Goal: Information Seeking & Learning: Learn about a topic

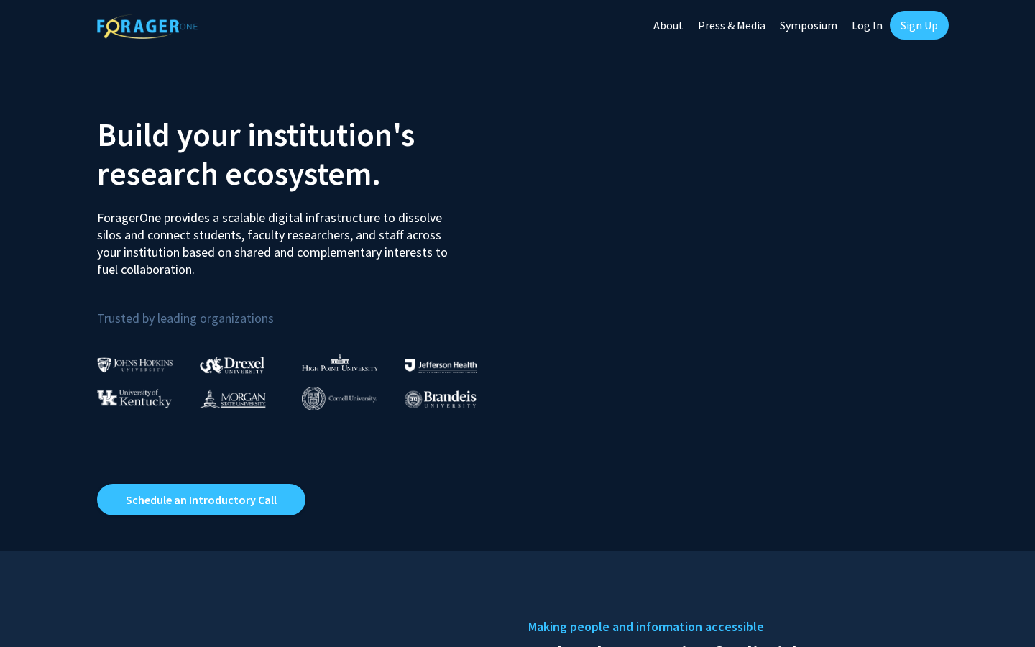
click at [858, 22] on link "Log In" at bounding box center [867, 25] width 45 height 50
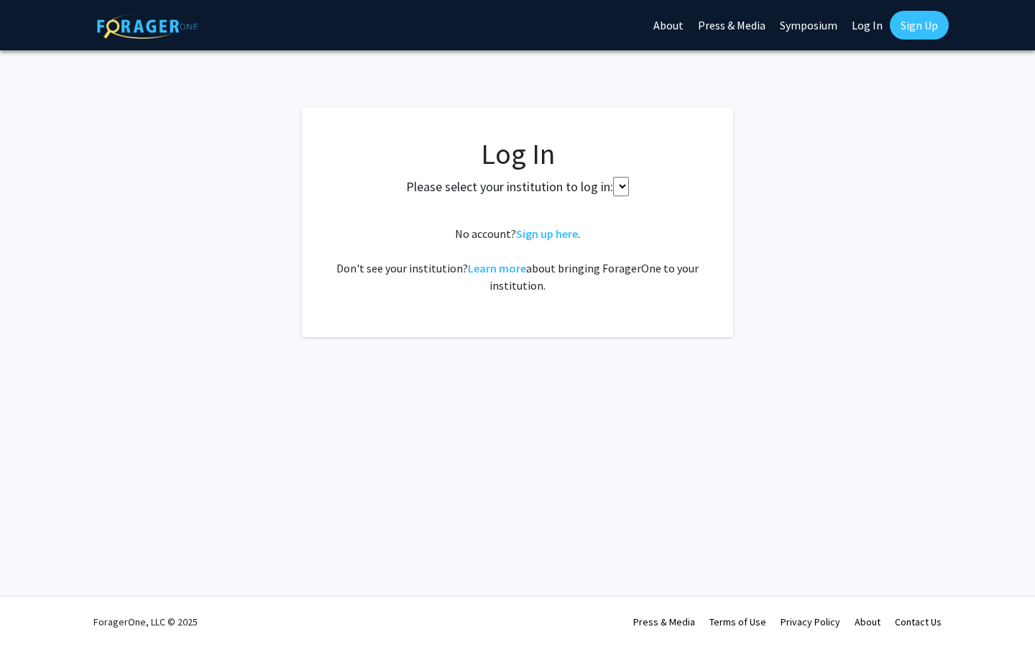
select select
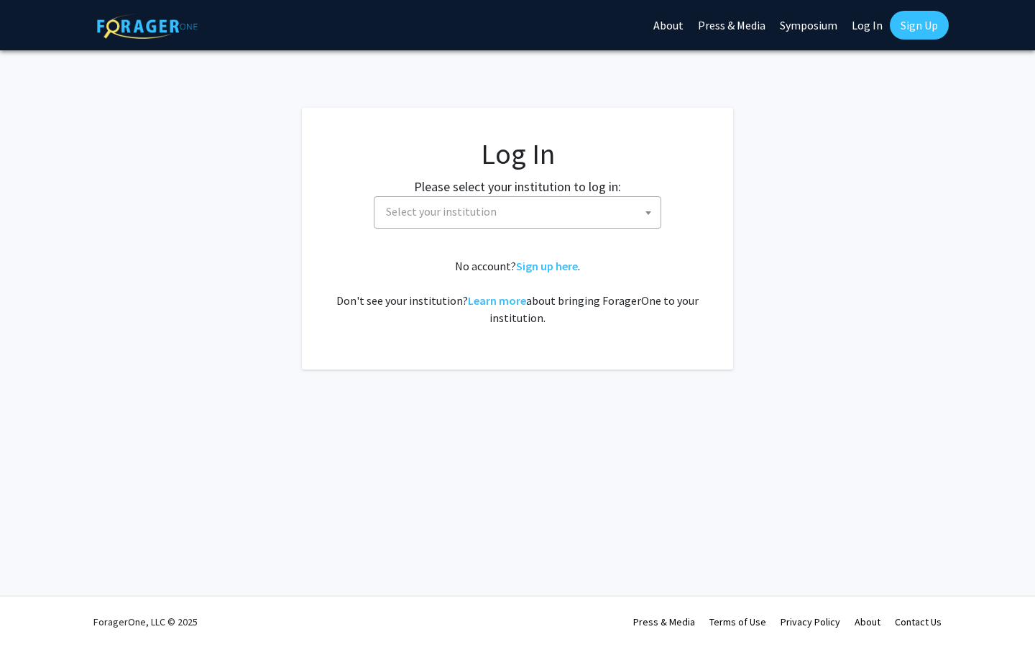
click at [590, 222] on span "Select your institution" at bounding box center [520, 211] width 280 height 29
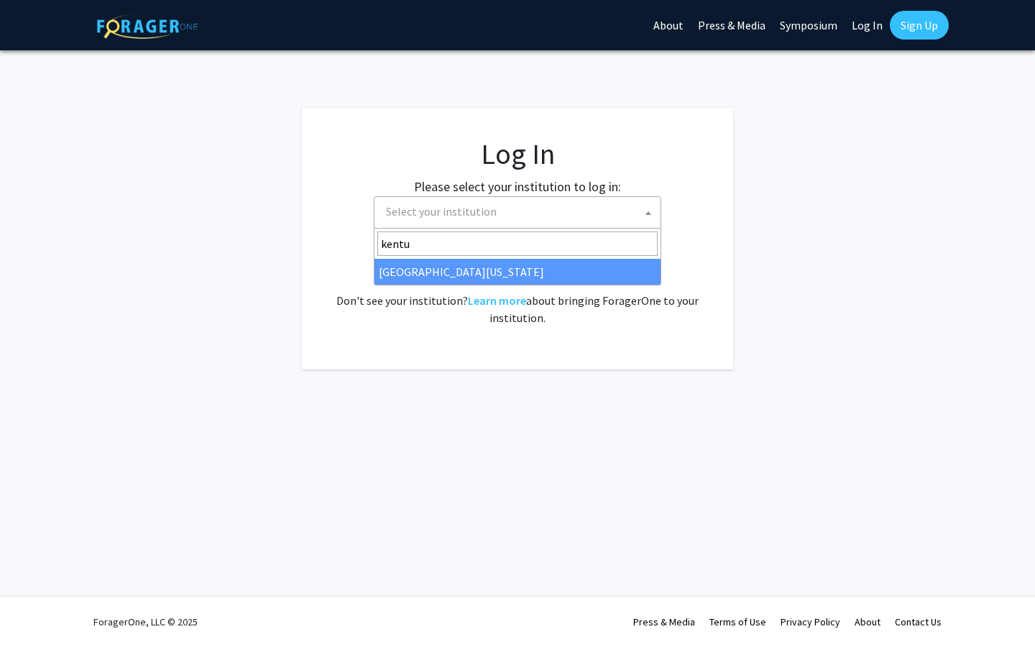
type input "kentu"
select select "13"
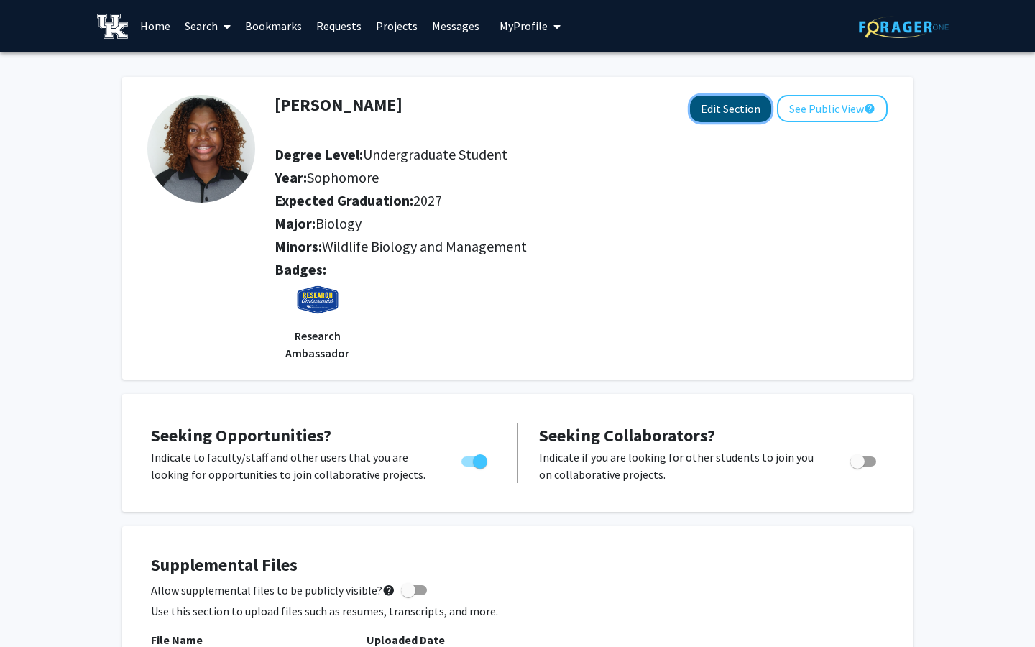
click at [715, 115] on button "Edit Section" at bounding box center [730, 109] width 81 height 27
select select "sophomore"
select select "2027"
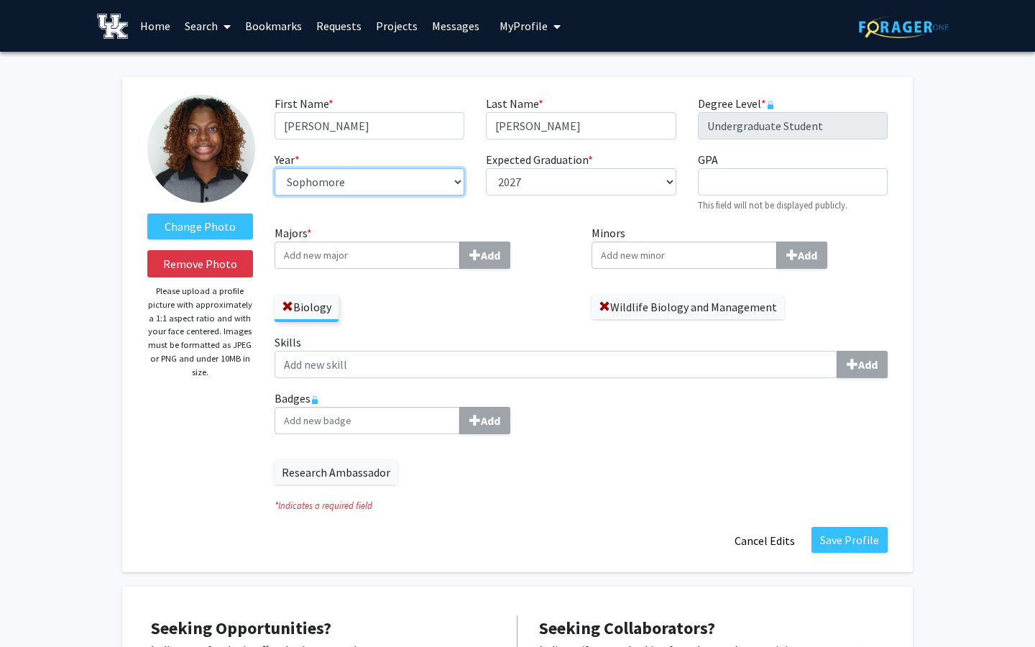
click at [426, 182] on select "--- First-year Sophomore Junior Senior Postbaccalaureate Certificate" at bounding box center [370, 181] width 190 height 27
select select "junior"
click at [222, 383] on div "Change Photo Remove Photo Please upload a profile picture with approximately a …" at bounding box center [200, 324] width 127 height 459
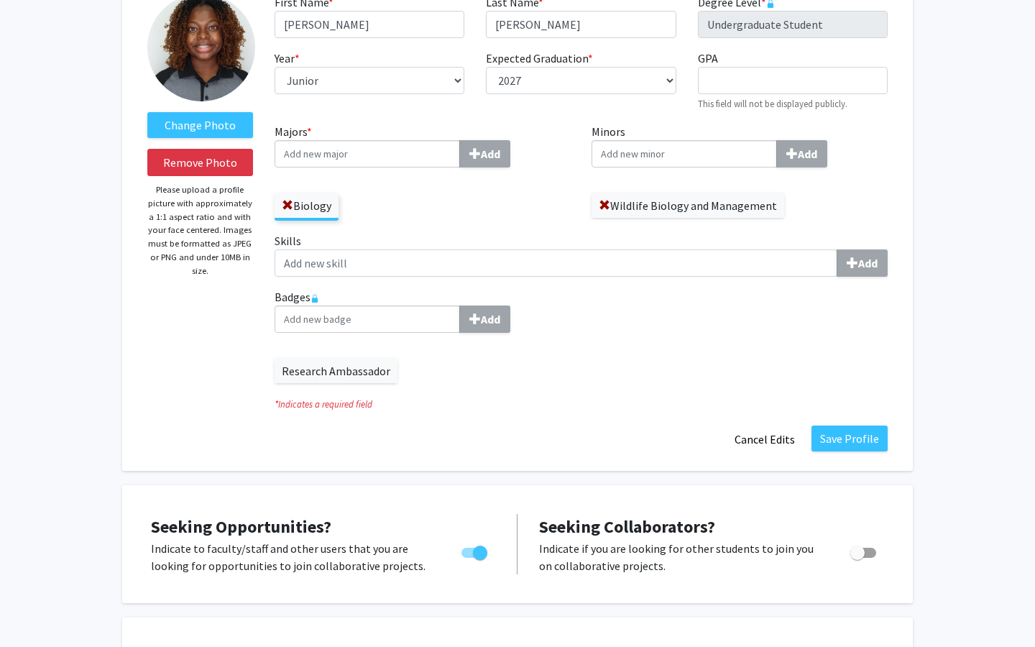
scroll to position [100, 0]
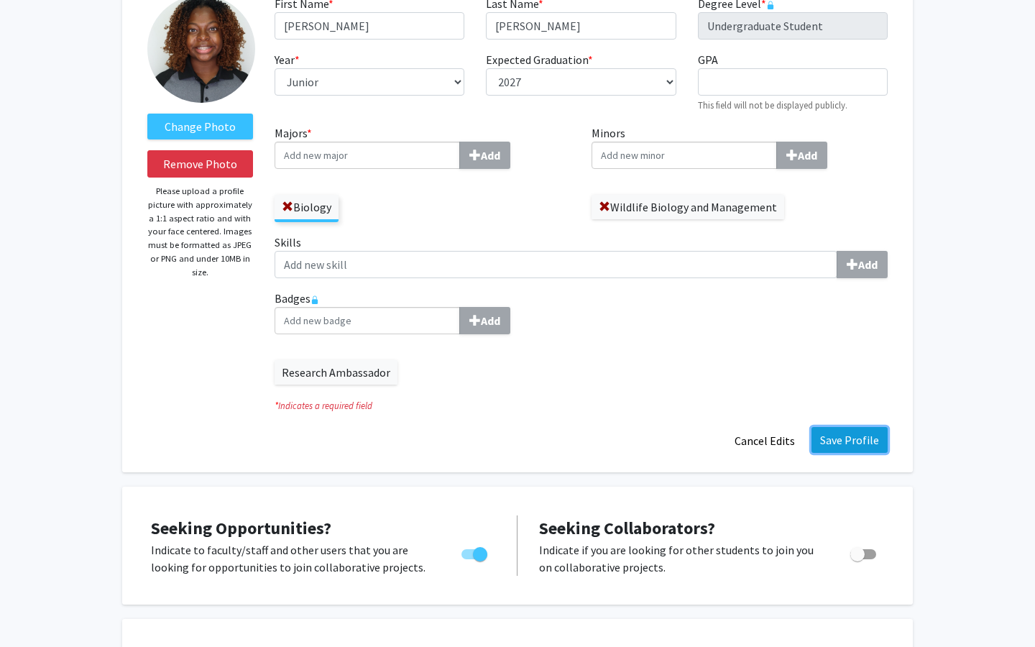
click at [839, 446] on button "Save Profile" at bounding box center [850, 440] width 76 height 26
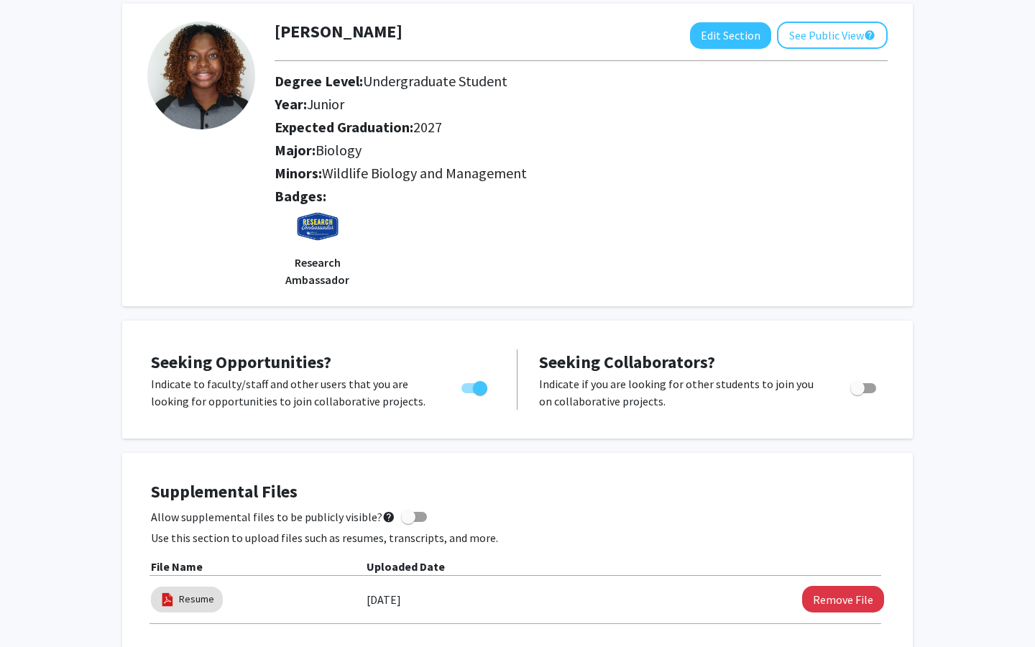
scroll to position [62, 0]
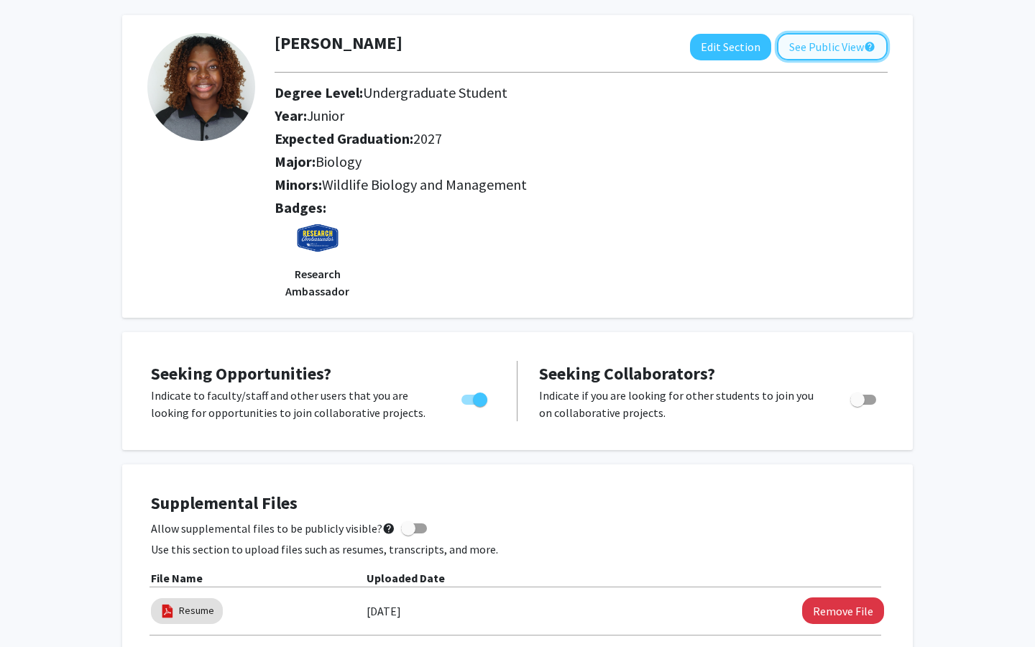
click at [824, 44] on button "See Public View help" at bounding box center [832, 46] width 111 height 27
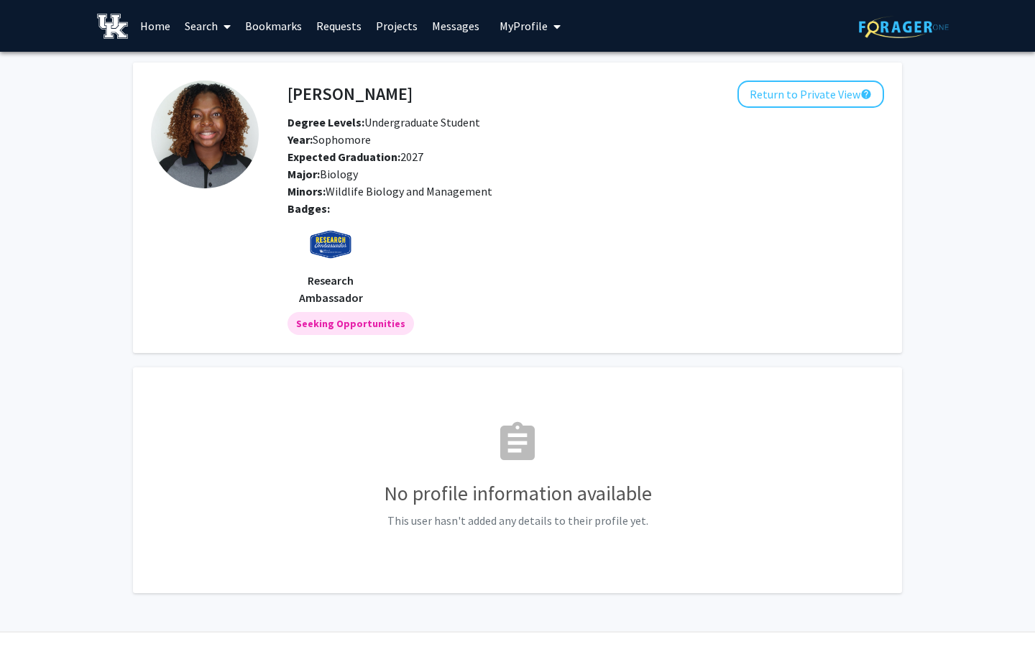
click at [803, 114] on div "Gabrielle Beacham Return to Private View help Degree Levels: Undergraduate Stud…" at bounding box center [586, 194] width 618 height 226
click at [802, 103] on button "Return to Private View help" at bounding box center [811, 94] width 147 height 27
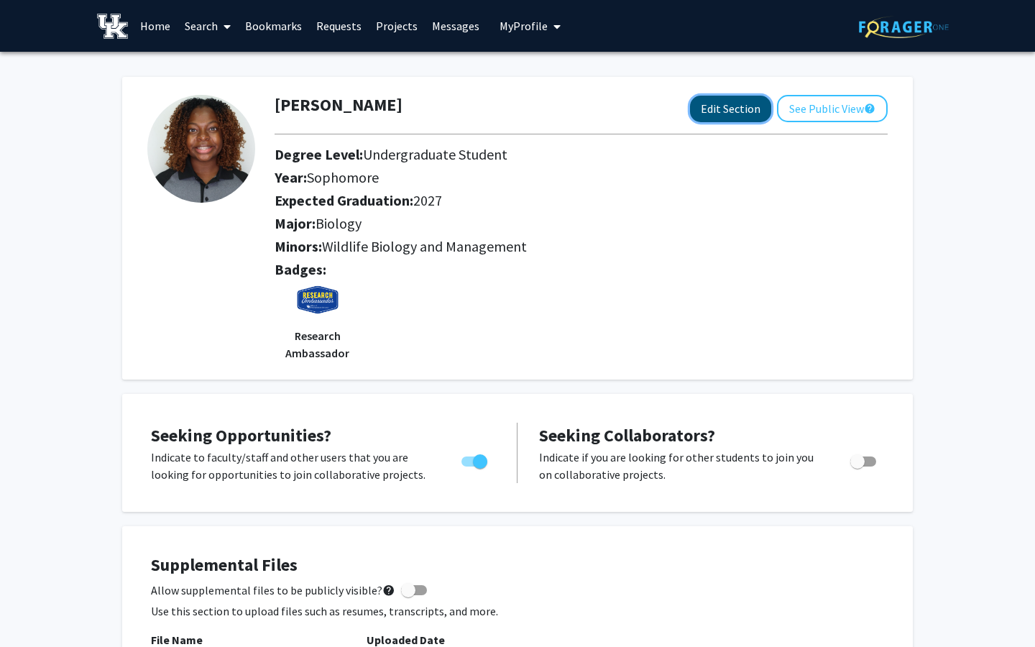
click at [703, 118] on button "Edit Section" at bounding box center [730, 109] width 81 height 27
select select "sophomore"
select select "2027"
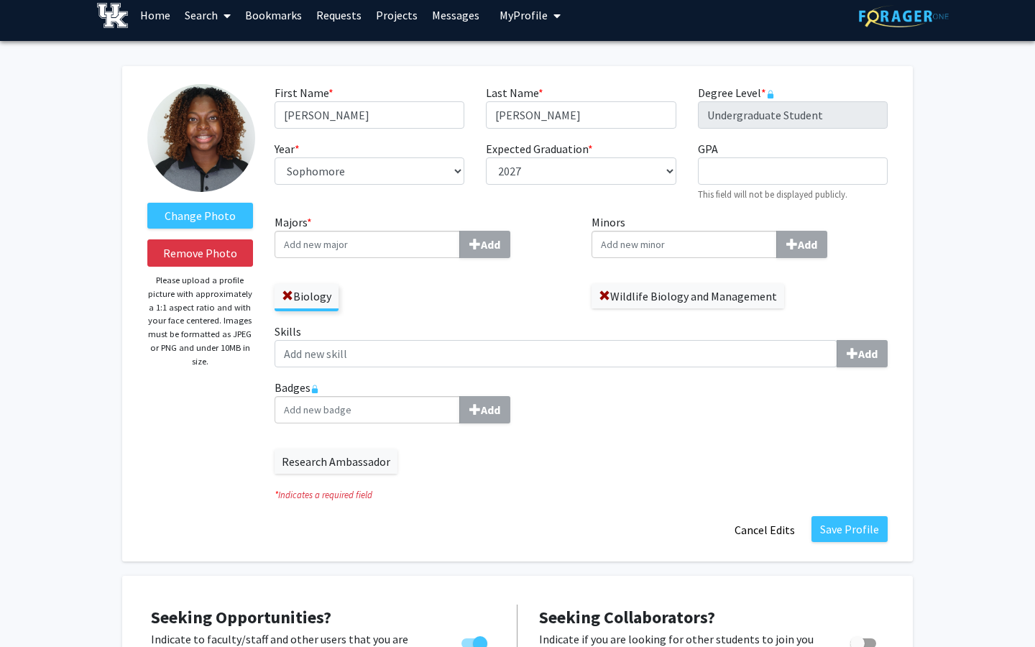
scroll to position [6, 0]
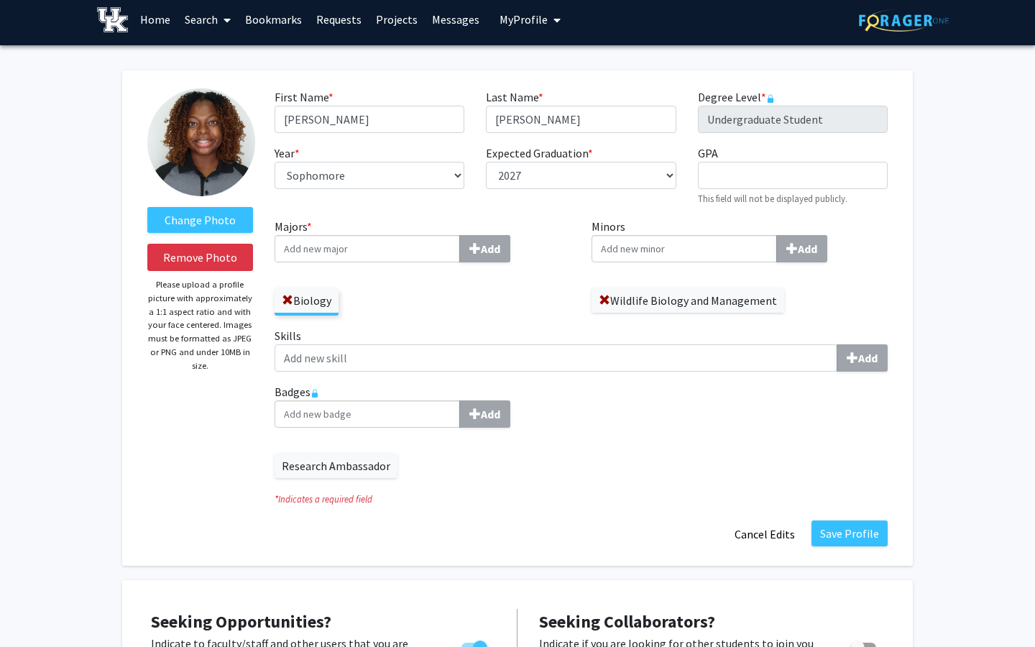
click at [209, 19] on link "Search" at bounding box center [208, 19] width 60 height 50
click at [227, 50] on span "Faculty/Staff" at bounding box center [231, 59] width 106 height 29
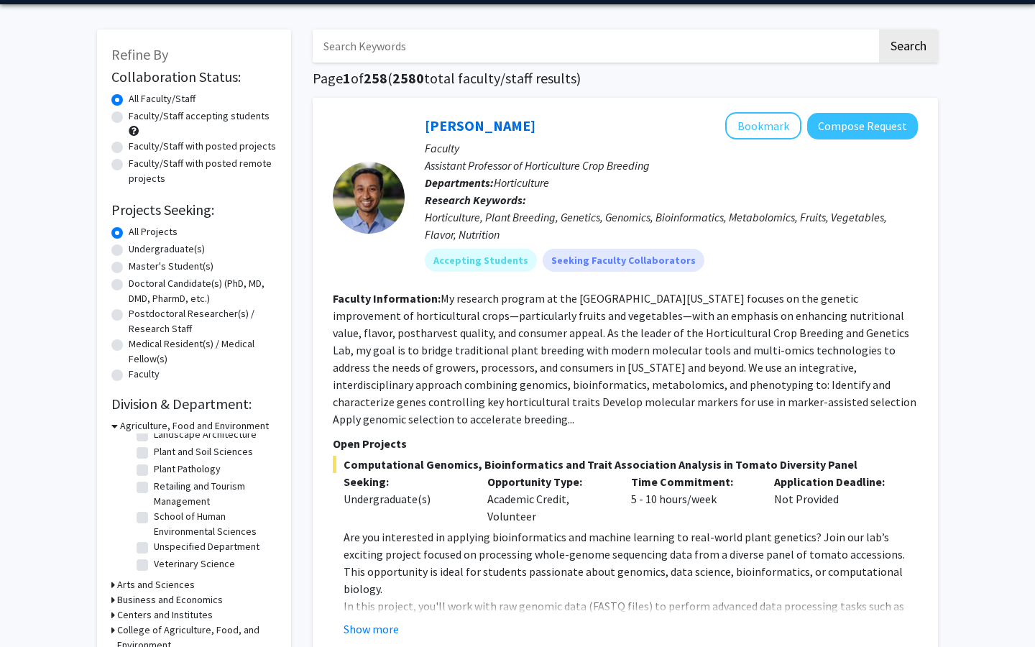
scroll to position [207, 0]
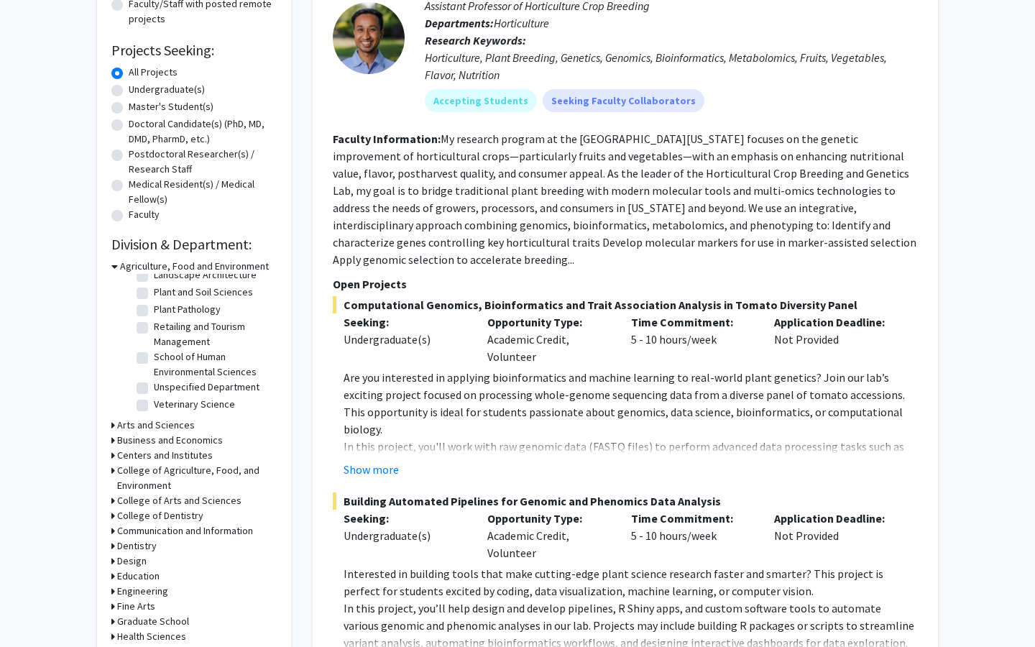
click at [172, 426] on h3 "Arts and Sciences" at bounding box center [156, 425] width 78 height 15
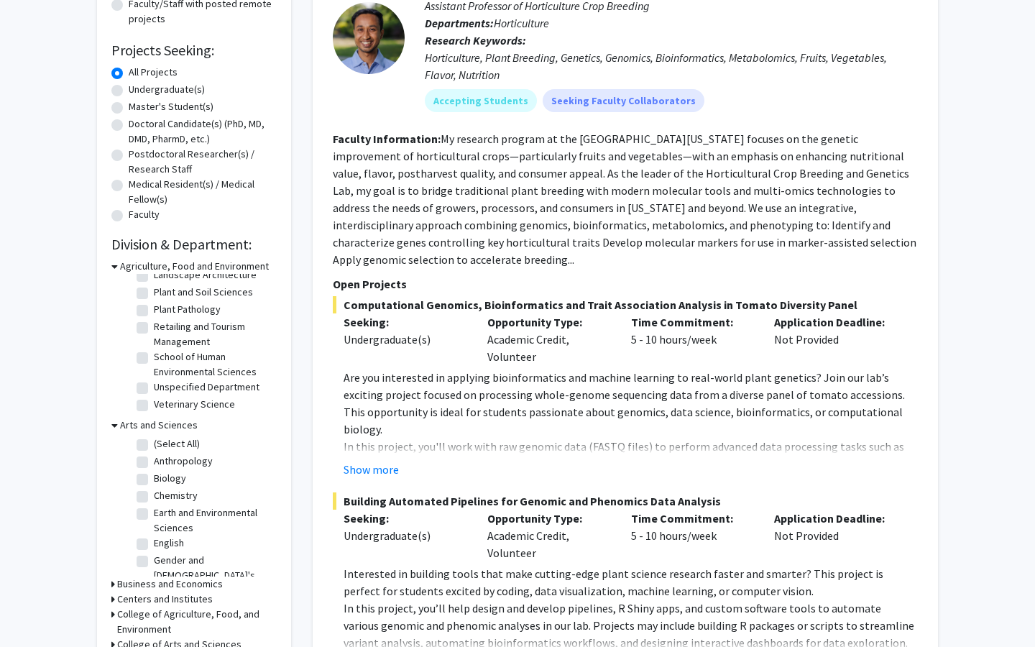
click at [154, 485] on label "Biology" at bounding box center [170, 478] width 32 height 15
click at [154, 480] on input "Biology" at bounding box center [158, 475] width 9 height 9
checkbox input "true"
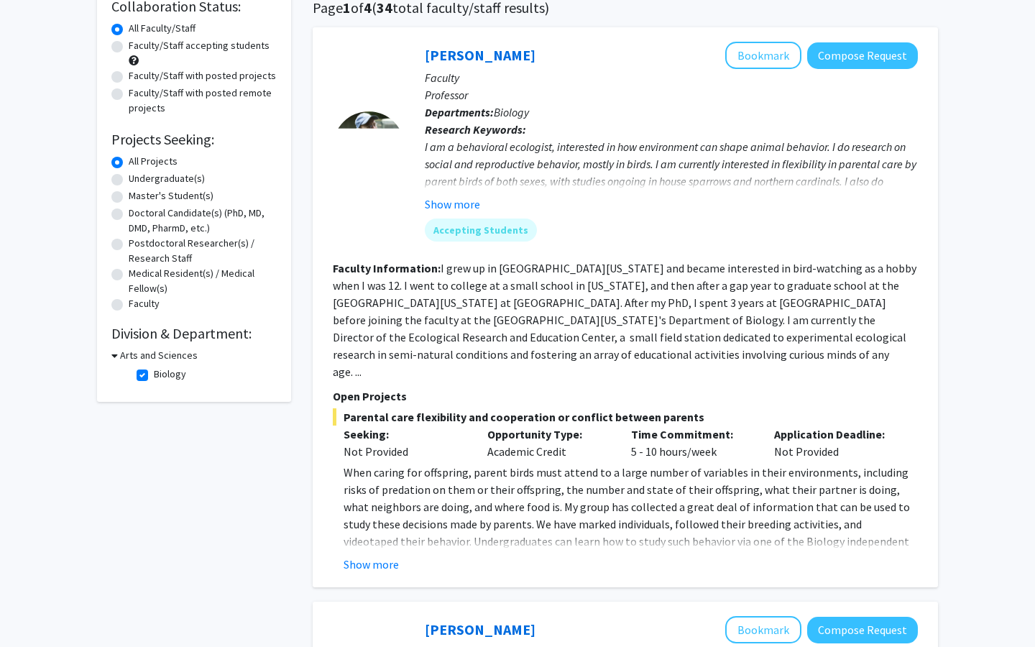
scroll to position [123, 0]
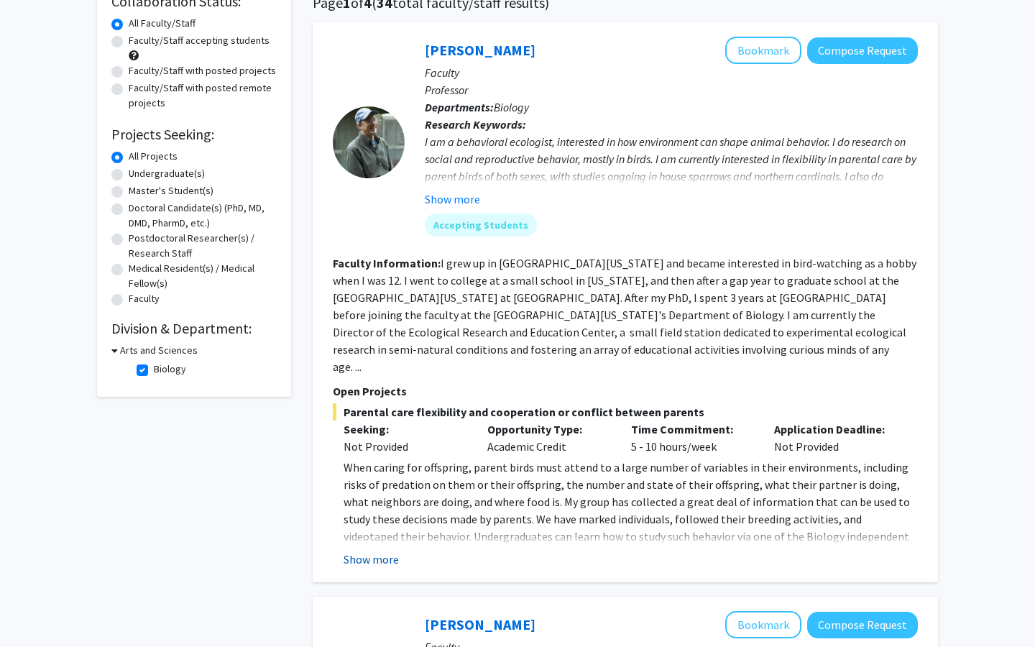
click at [365, 551] on button "Show more" at bounding box center [371, 559] width 55 height 17
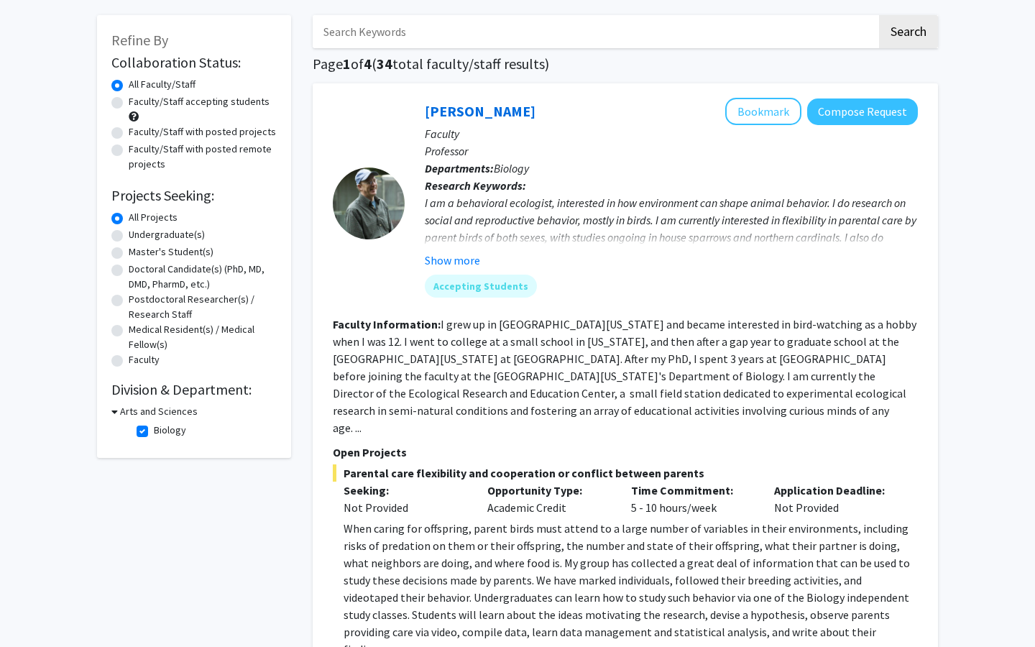
scroll to position [65, 0]
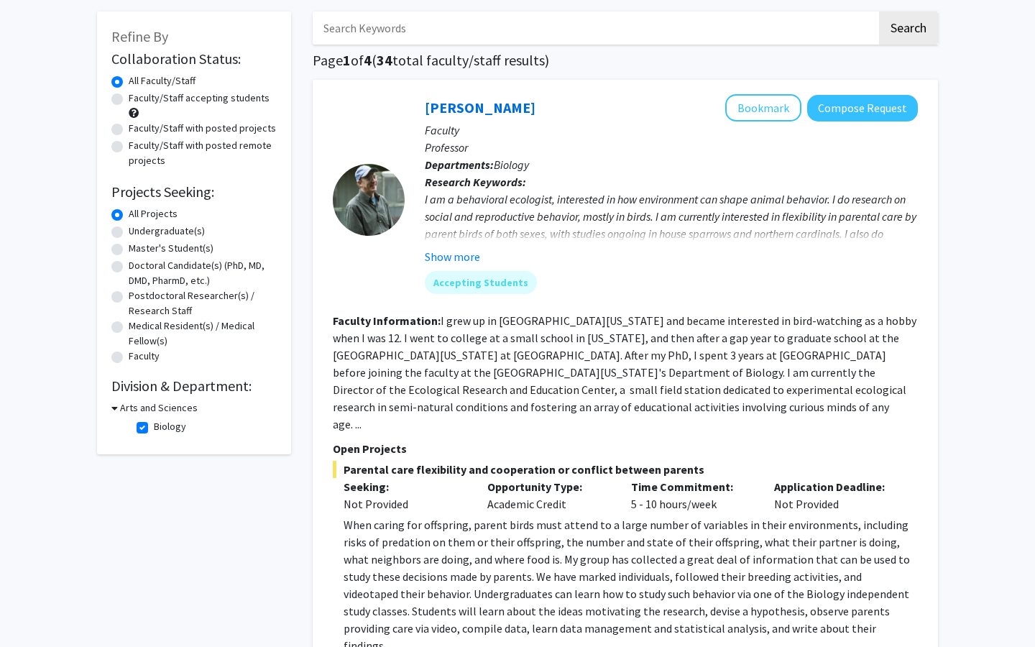
click at [460, 411] on fg-read-more "I grew up in central Ohio and became interested in bird-watching as a hobby whe…" at bounding box center [625, 373] width 584 height 118
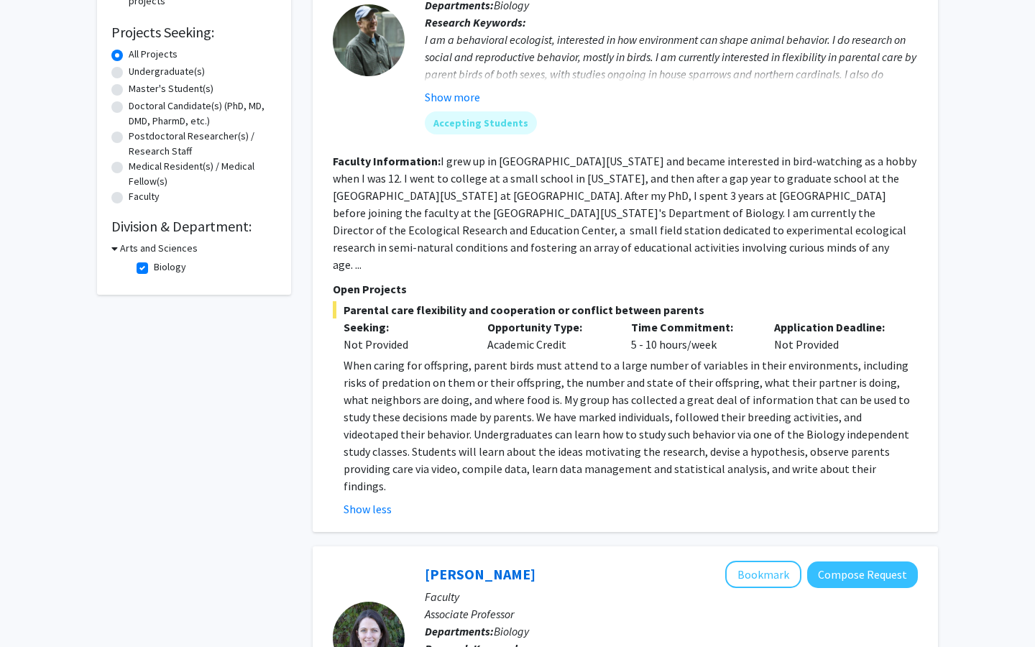
scroll to position [218, 0]
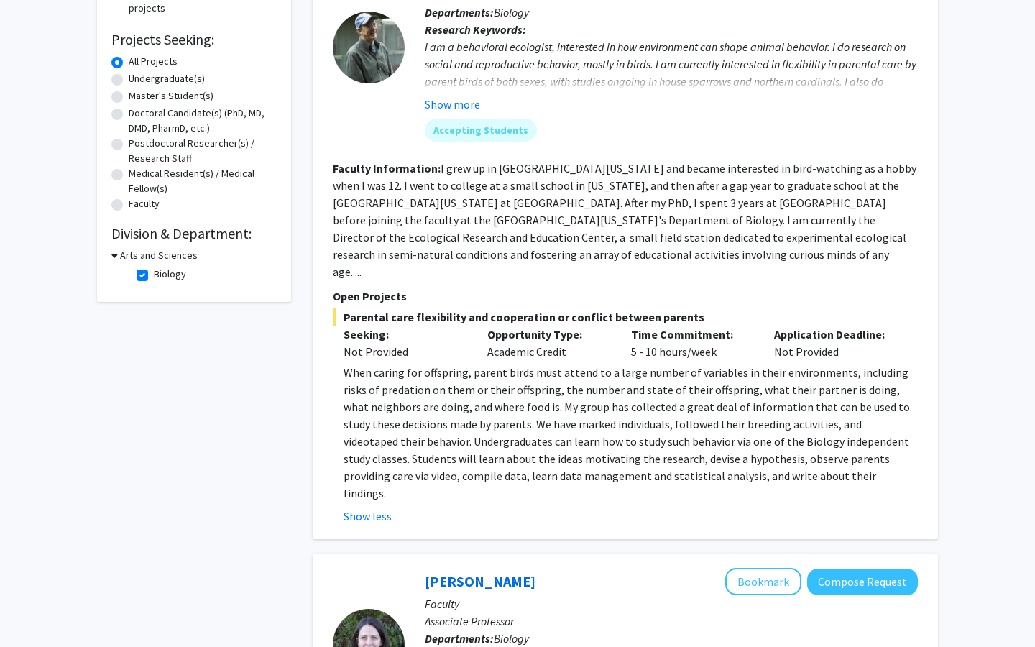
click at [442, 261] on fg-read-more "I grew up in central Ohio and became interested in bird-watching as a hobby whe…" at bounding box center [625, 220] width 584 height 118
click at [456, 260] on fg-read-more "I grew up in central Ohio and became interested in bird-watching as a hobby whe…" at bounding box center [625, 220] width 584 height 118
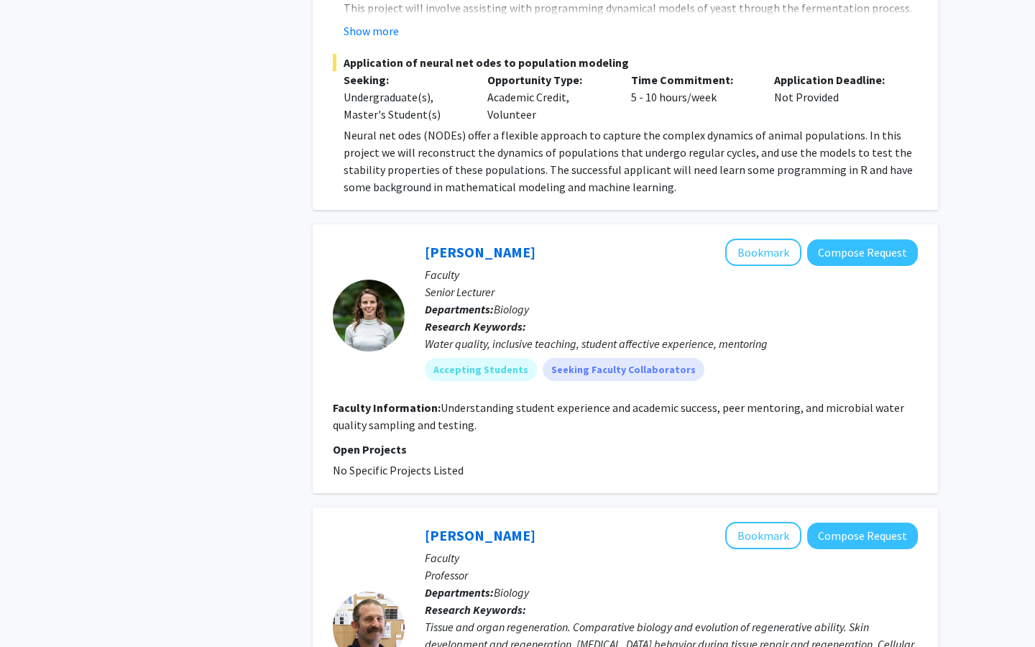
scroll to position [3319, 0]
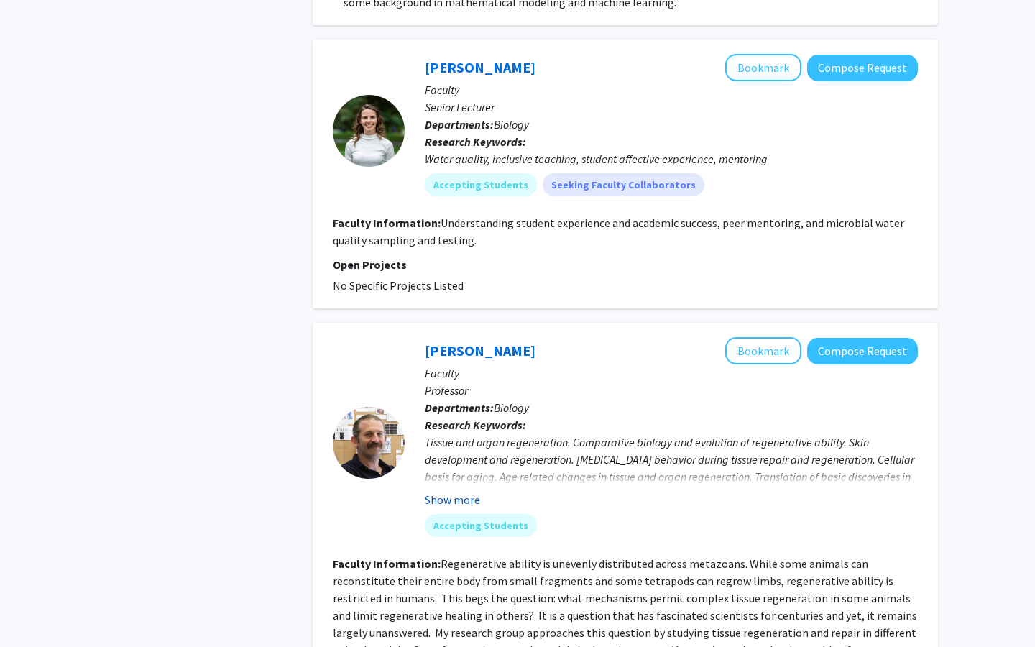
click at [439, 491] on button "Show more" at bounding box center [452, 499] width 55 height 17
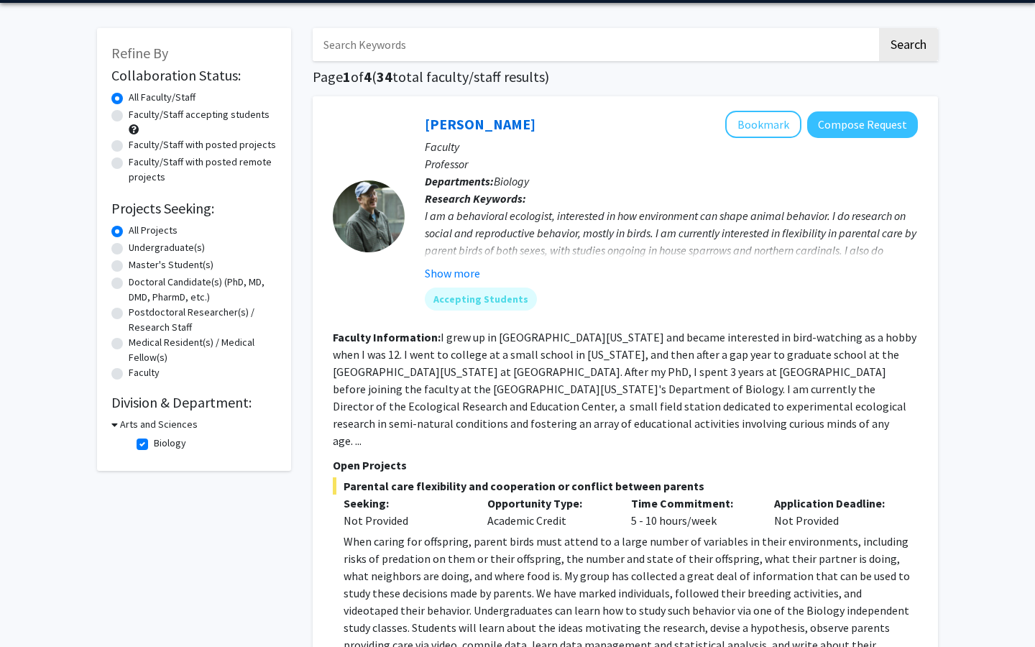
scroll to position [0, 0]
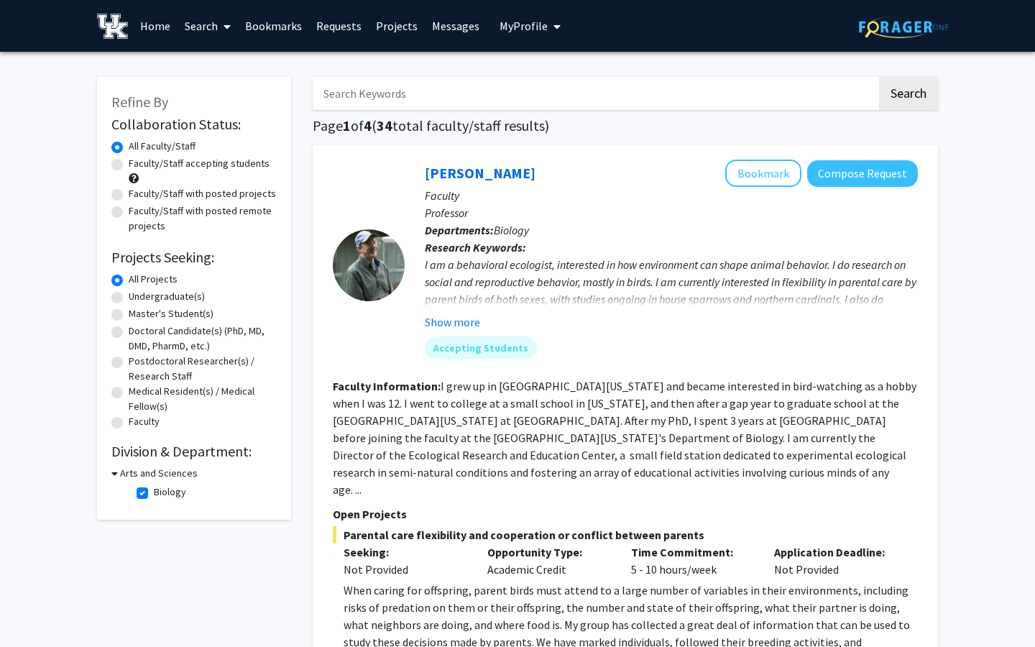
click at [120, 473] on h3 "Arts and Sciences" at bounding box center [159, 473] width 78 height 15
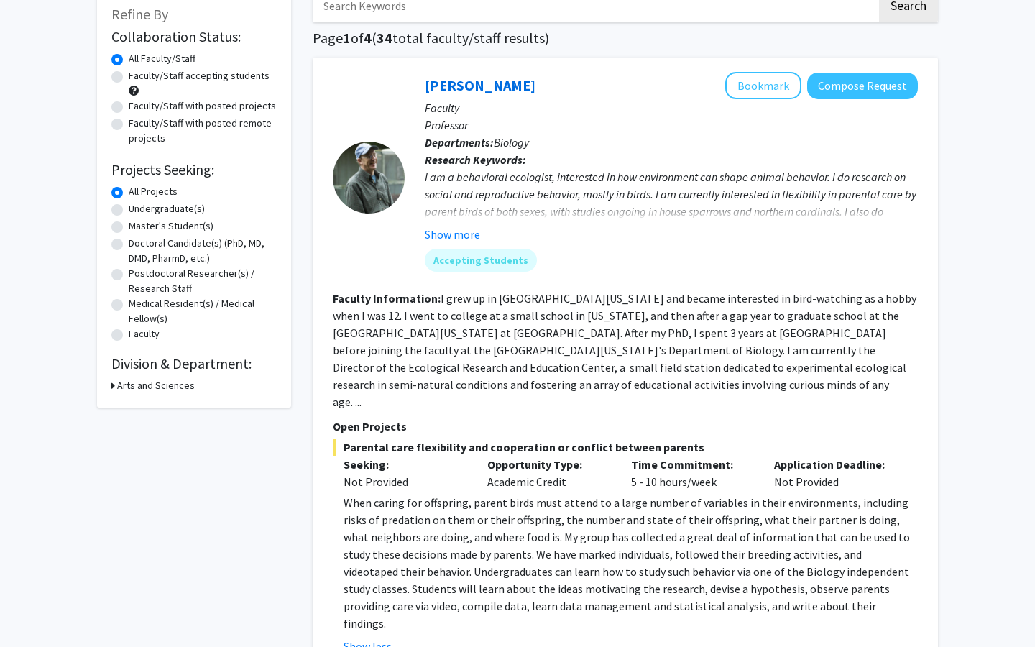
scroll to position [111, 0]
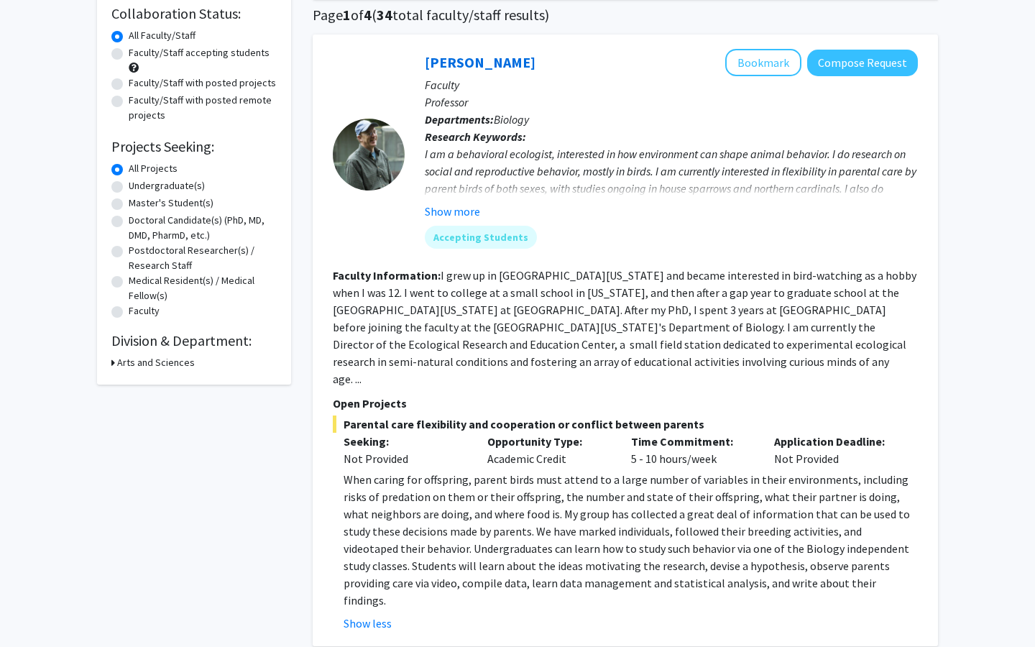
click at [114, 360] on icon at bounding box center [113, 362] width 4 height 15
click at [154, 383] on label "Biology" at bounding box center [170, 381] width 32 height 15
click at [154, 383] on input "Biology" at bounding box center [158, 378] width 9 height 9
checkbox input "false"
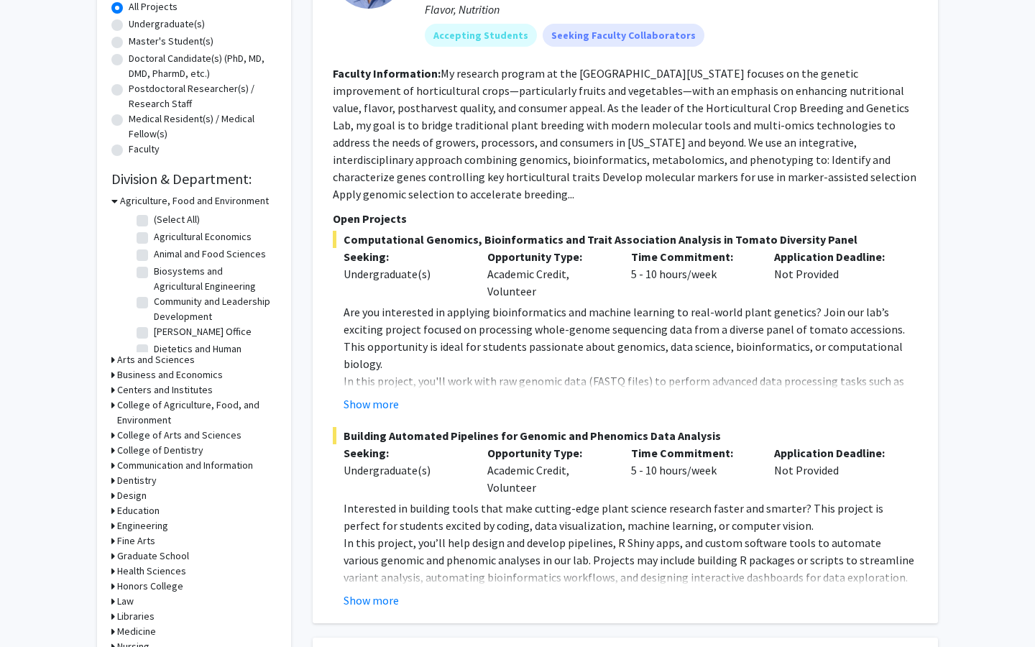
scroll to position [280, 0]
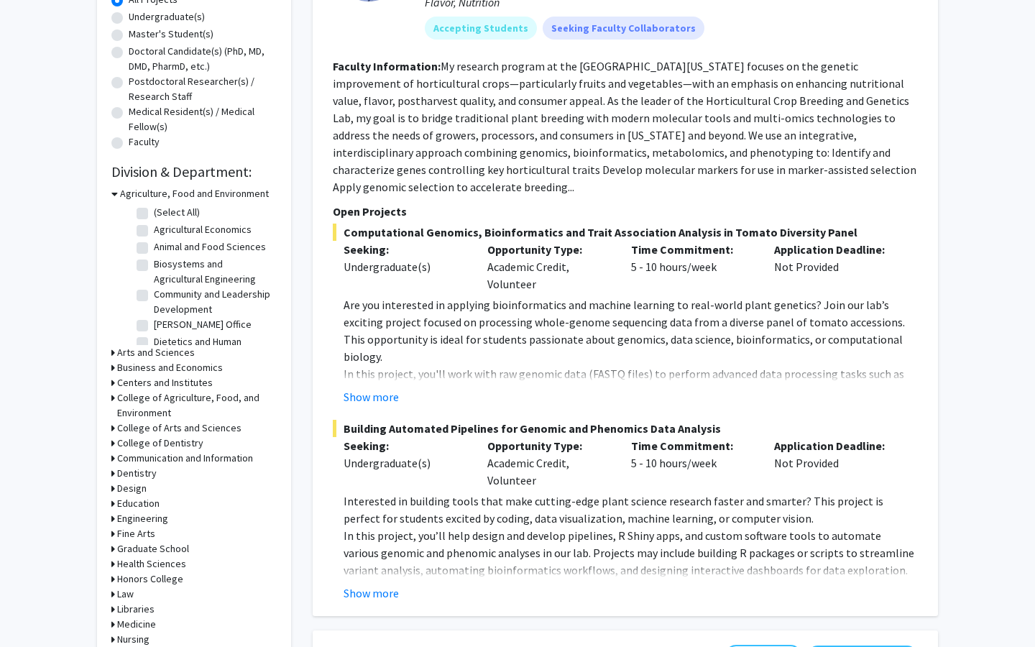
click at [112, 357] on icon at bounding box center [113, 352] width 4 height 15
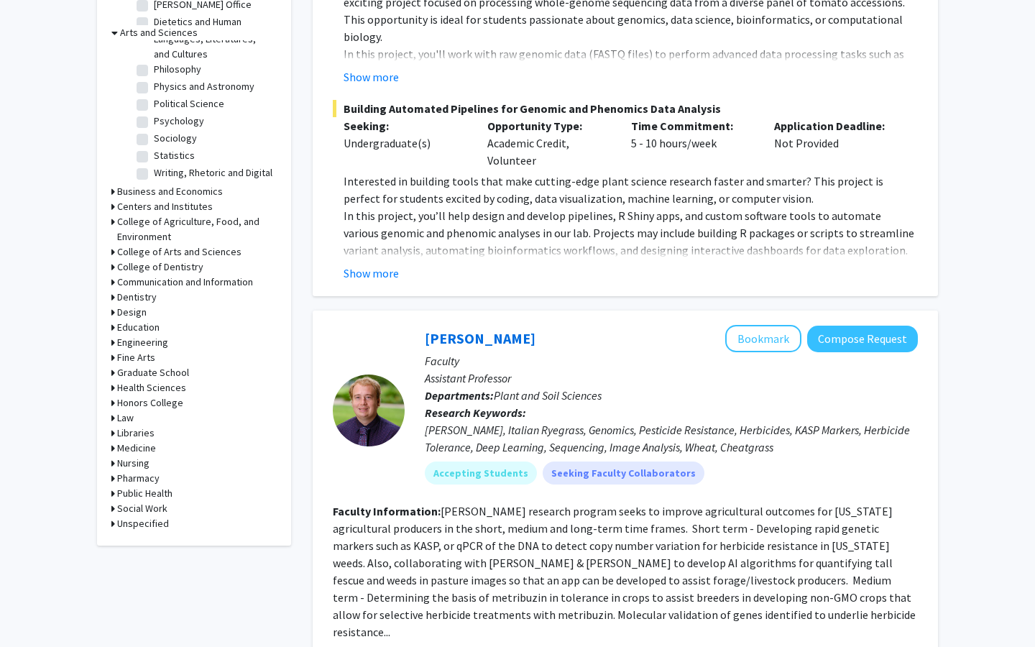
scroll to position [593, 0]
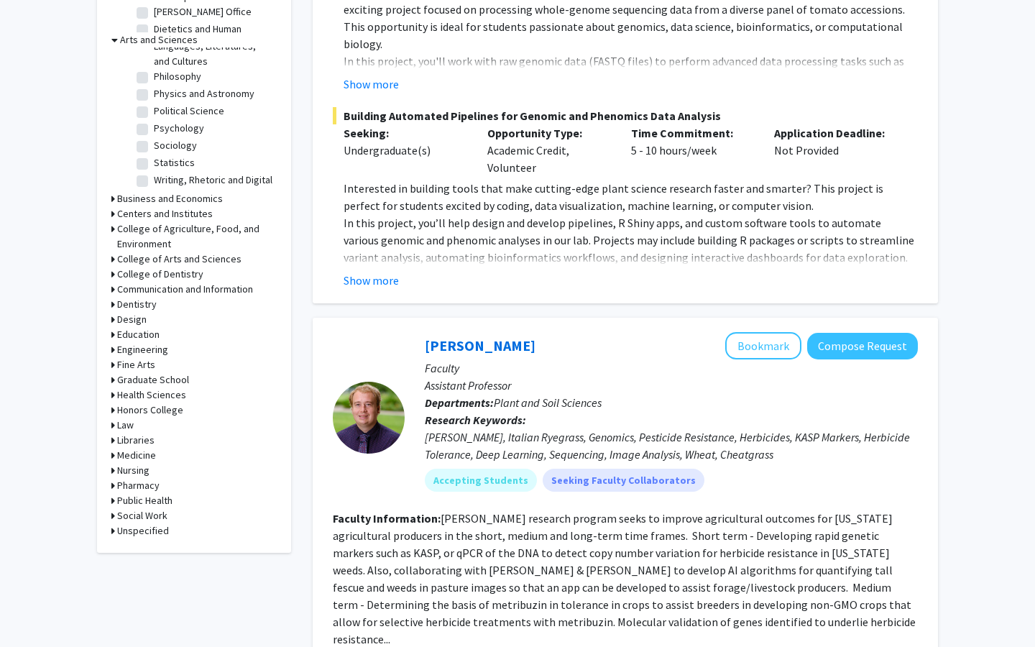
click at [111, 347] on icon at bounding box center [113, 349] width 4 height 15
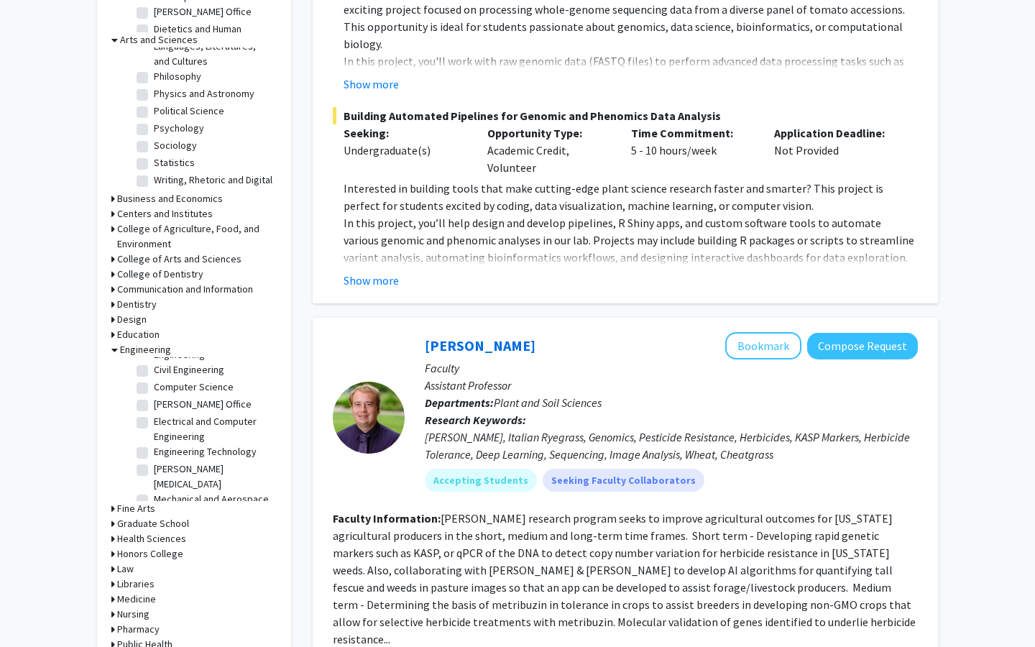
scroll to position [52, 0]
click at [154, 403] on label "Computer Science" at bounding box center [194, 398] width 80 height 15
click at [154, 401] on input "Computer Science" at bounding box center [158, 395] width 9 height 9
checkbox input "true"
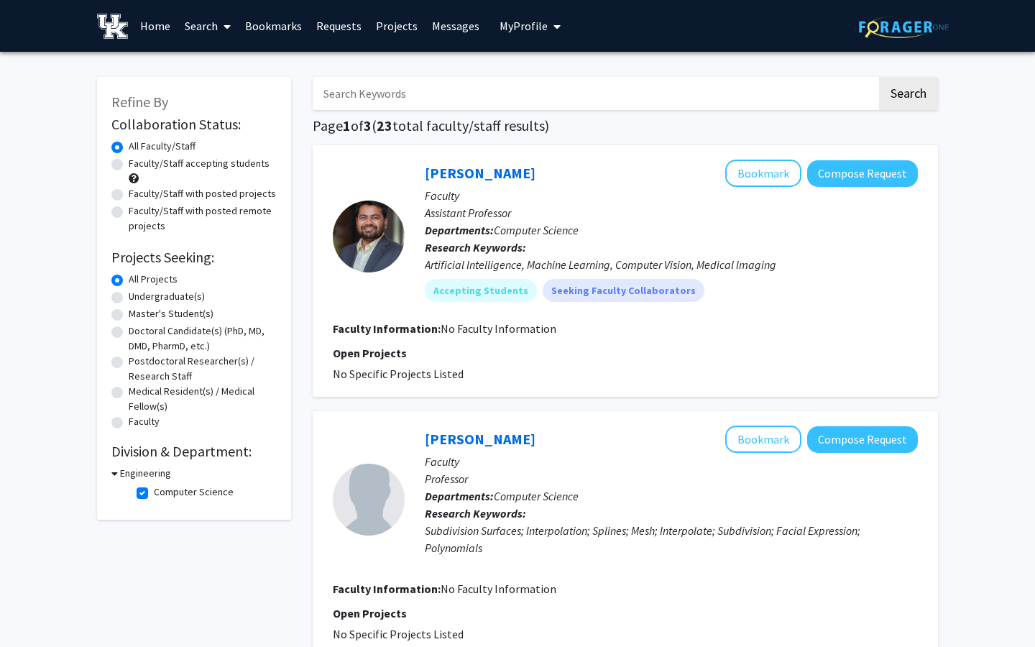
click at [439, 98] on input "Search Keywords" at bounding box center [595, 93] width 564 height 33
type input "medical imagine"
click at [879, 77] on button "Search" at bounding box center [908, 93] width 59 height 33
checkbox input "false"
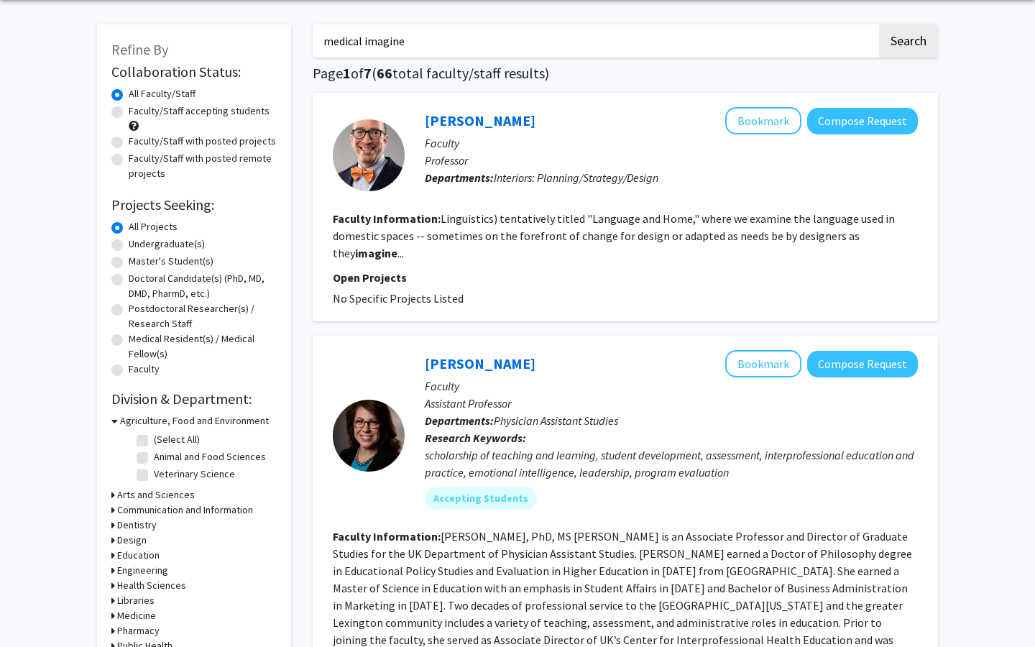
scroll to position [3, 0]
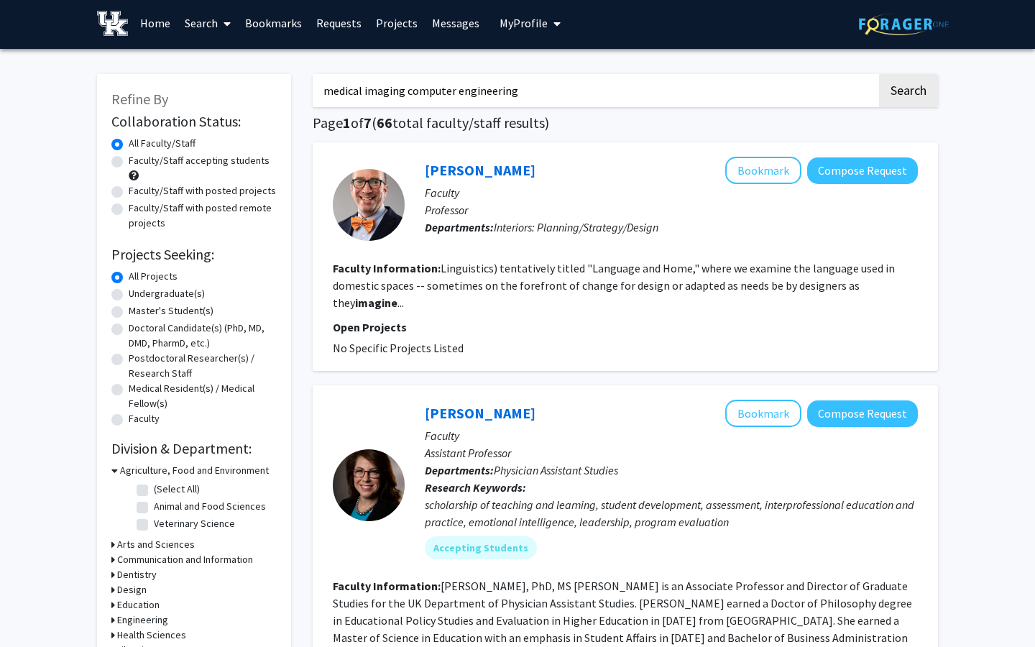
click at [879, 74] on button "Search" at bounding box center [908, 90] width 59 height 33
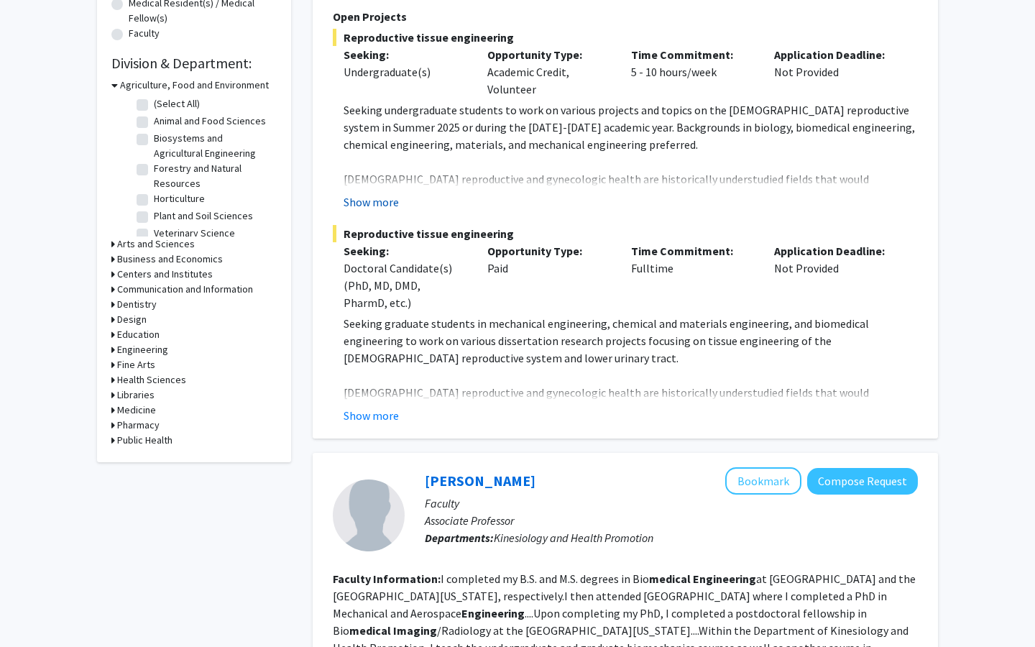
scroll to position [428, 0]
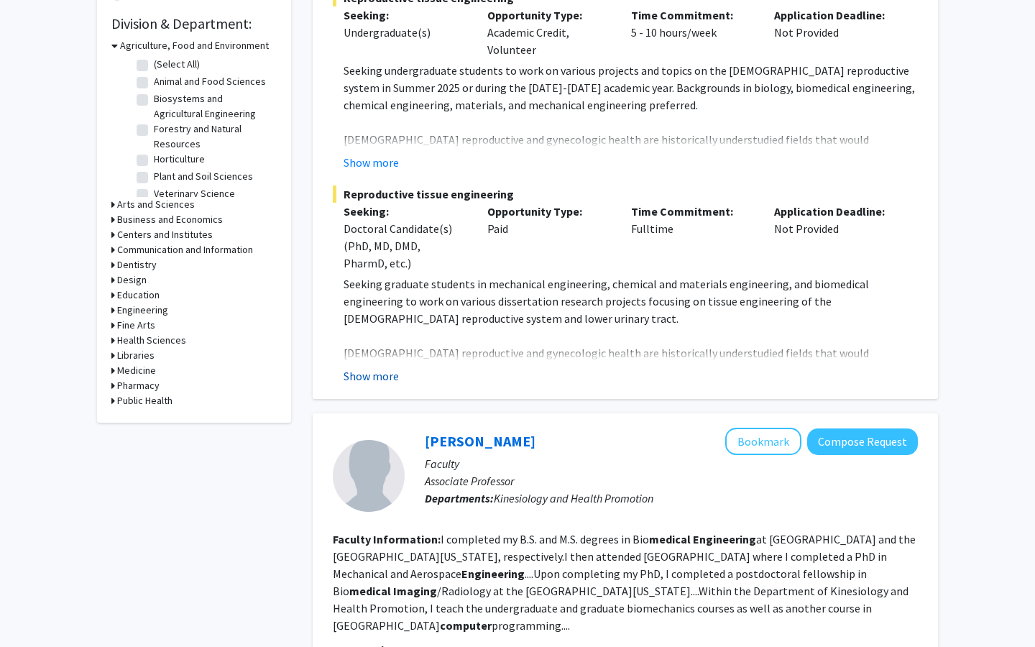
click at [369, 383] on button "Show more" at bounding box center [371, 375] width 55 height 17
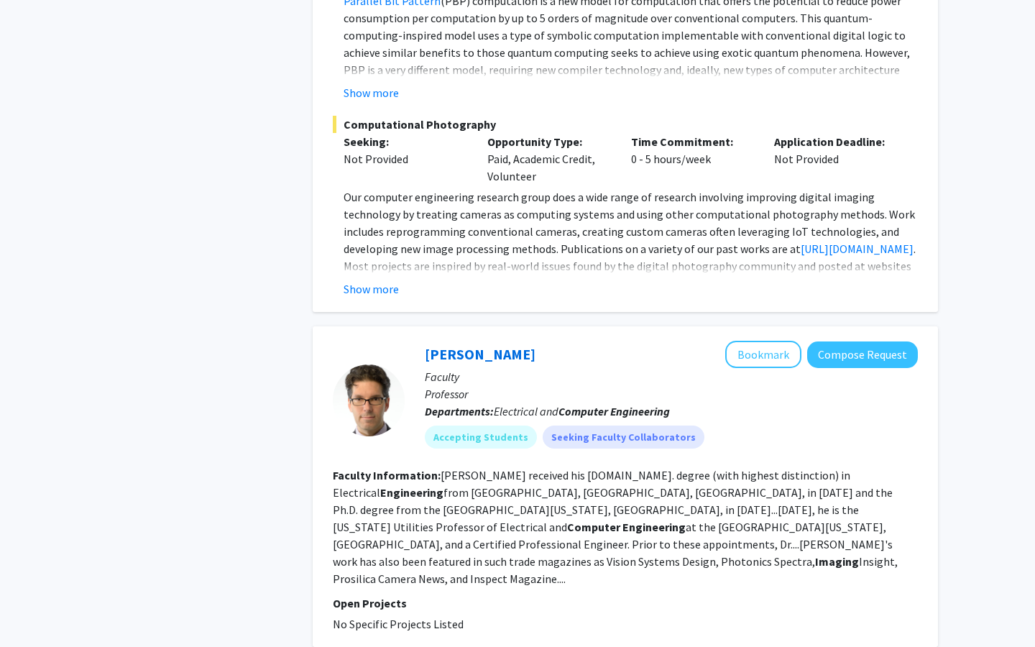
scroll to position [1751, 0]
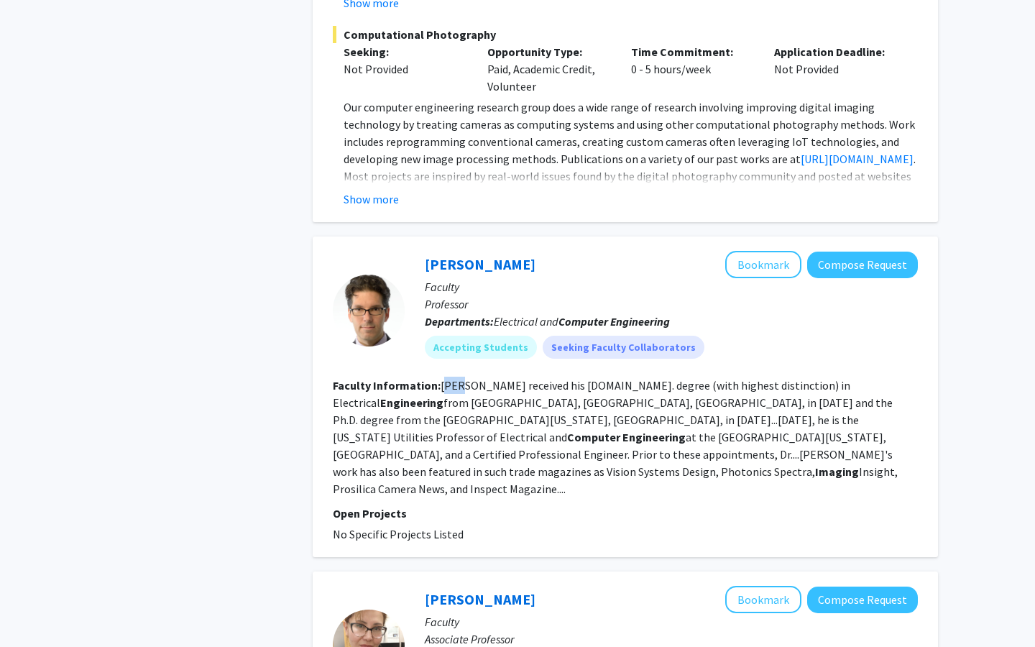
drag, startPoint x: 445, startPoint y: 353, endPoint x: 463, endPoint y: 355, distance: 18.0
click at [462, 378] on fg-read-more "Lau received his B.Sc. degree (with highest distinction) in Electrical Engineer…" at bounding box center [615, 437] width 565 height 118
click at [898, 422] on fg-read-more "Lau received his B.Sc. degree (with highest distinction) in Electrical Engineer…" at bounding box center [615, 437] width 565 height 118
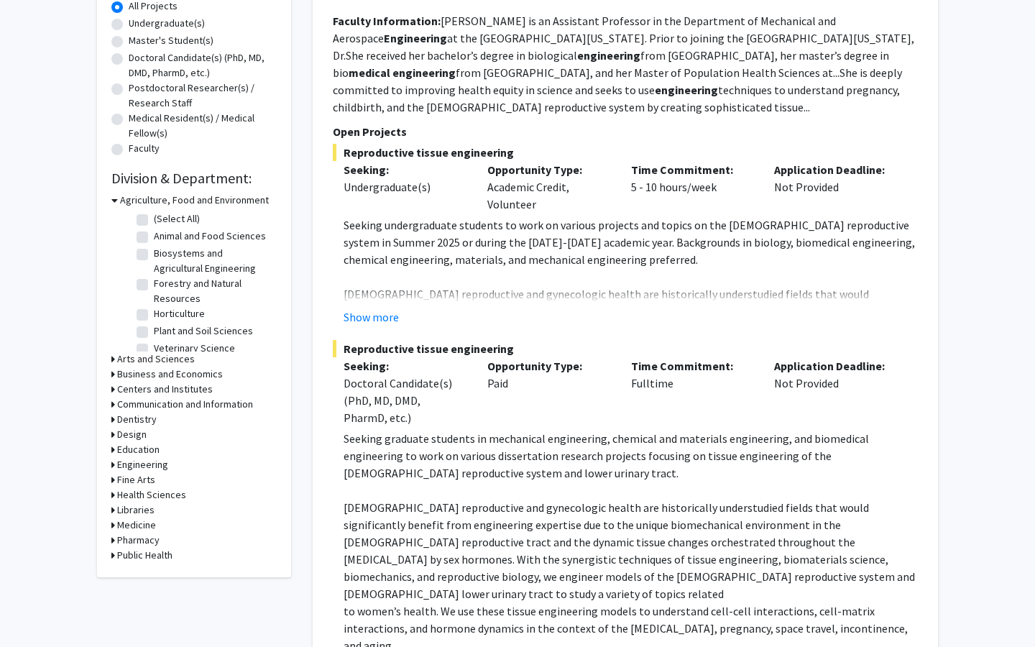
scroll to position [0, 0]
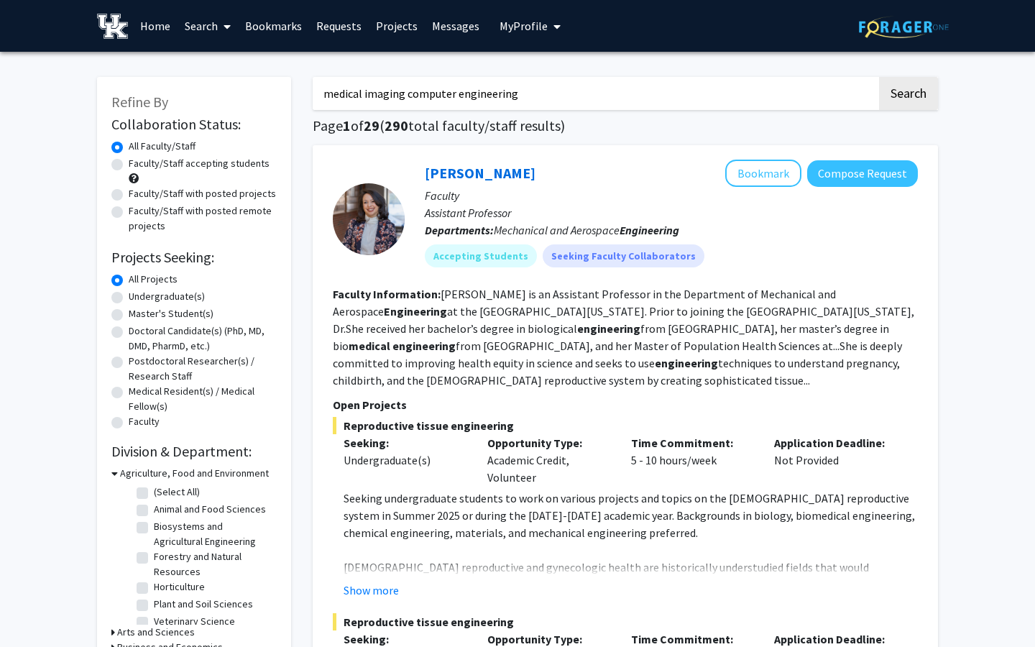
drag, startPoint x: 408, startPoint y: 98, endPoint x: 310, endPoint y: 98, distance: 98.5
click at [432, 88] on input "computer engineering" at bounding box center [595, 93] width 564 height 33
click at [879, 77] on button "Search" at bounding box center [908, 93] width 59 height 33
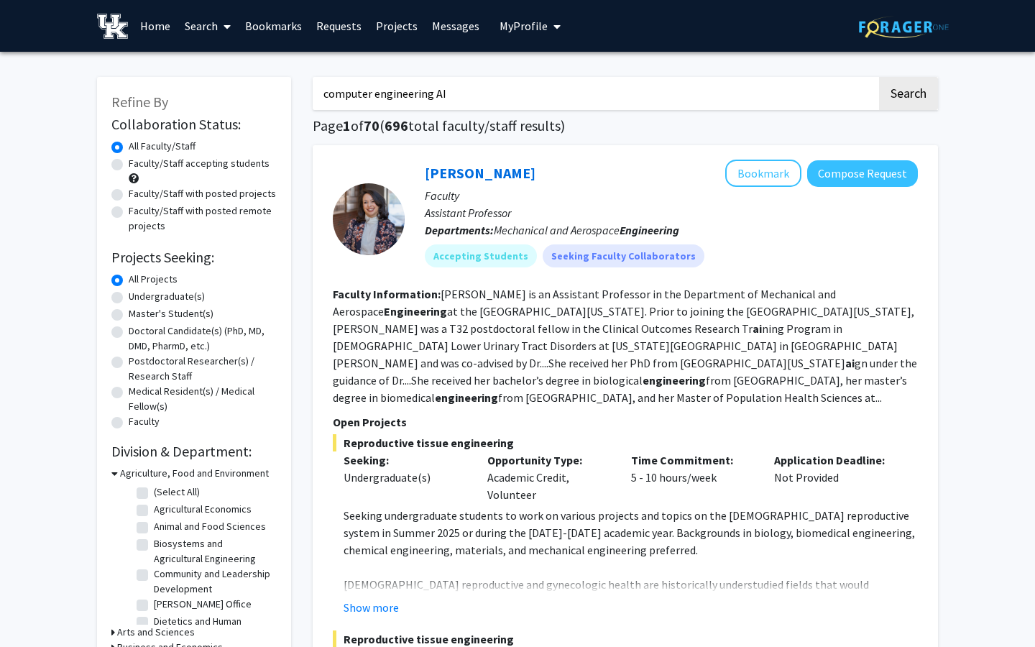
click at [515, 96] on input "computer engineering AI" at bounding box center [595, 93] width 564 height 33
type input "computer engineering artificial intelligence"
click at [879, 77] on button "Search" at bounding box center [908, 93] width 59 height 33
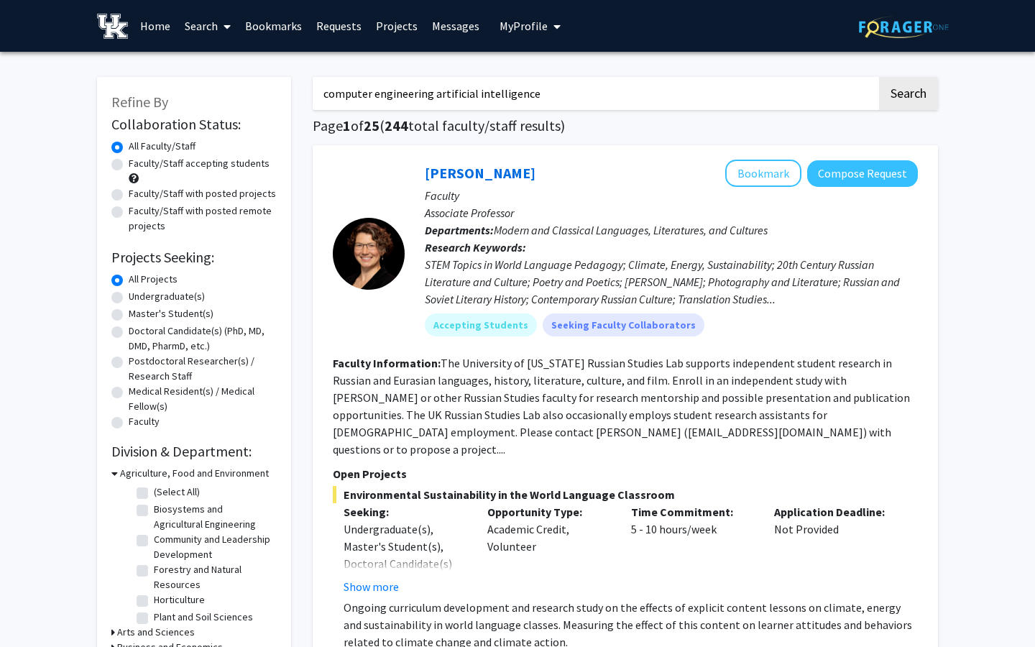
drag, startPoint x: 541, startPoint y: 93, endPoint x: 293, endPoint y: 96, distance: 248.1
type input "a"
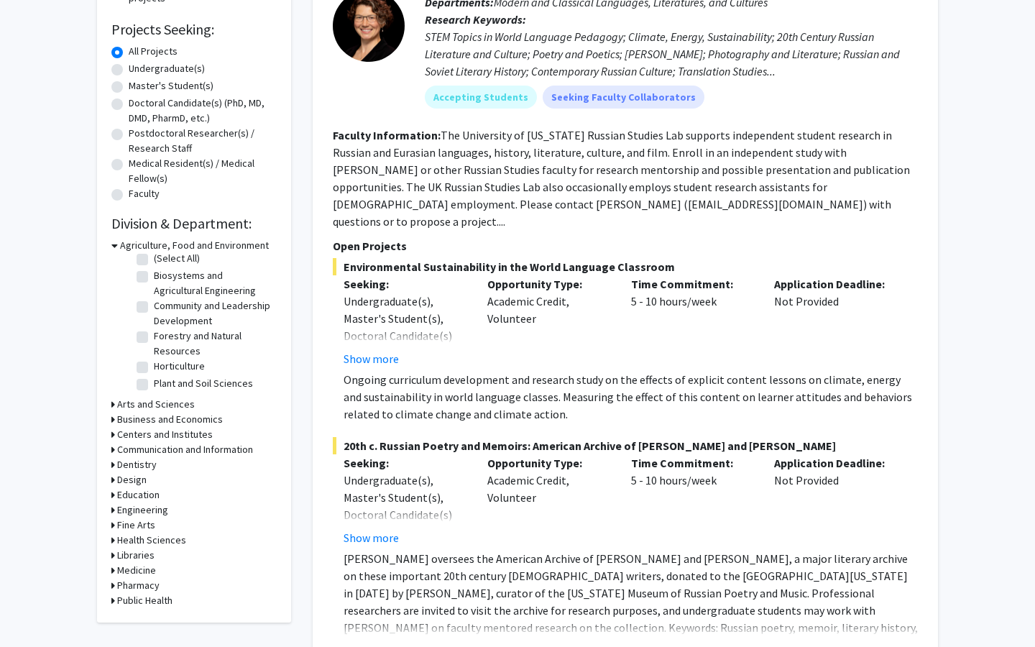
scroll to position [311, 0]
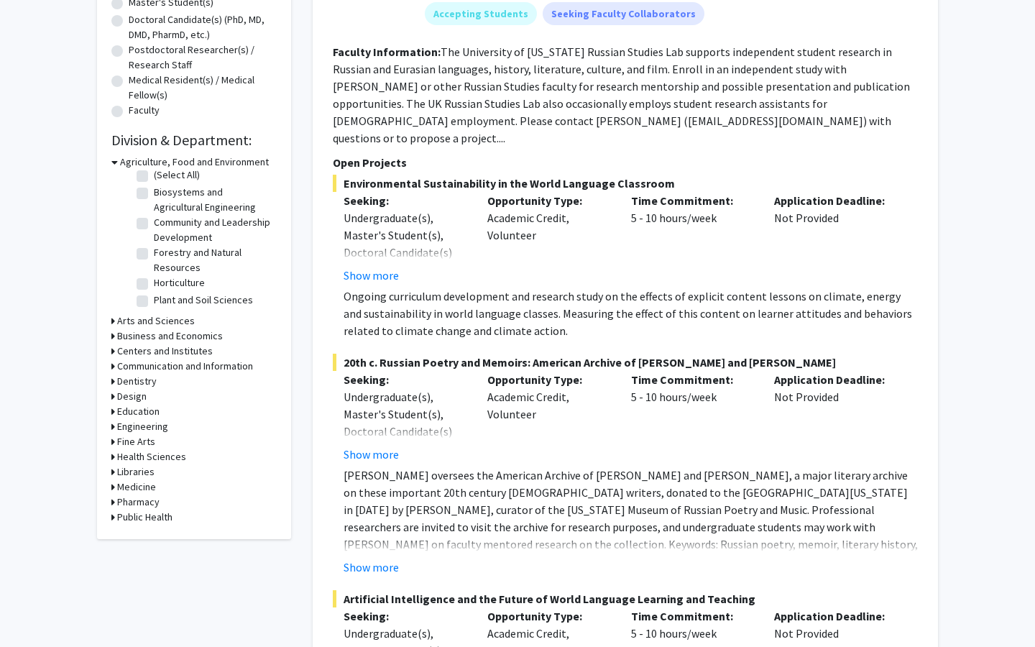
click at [114, 426] on icon at bounding box center [113, 426] width 4 height 15
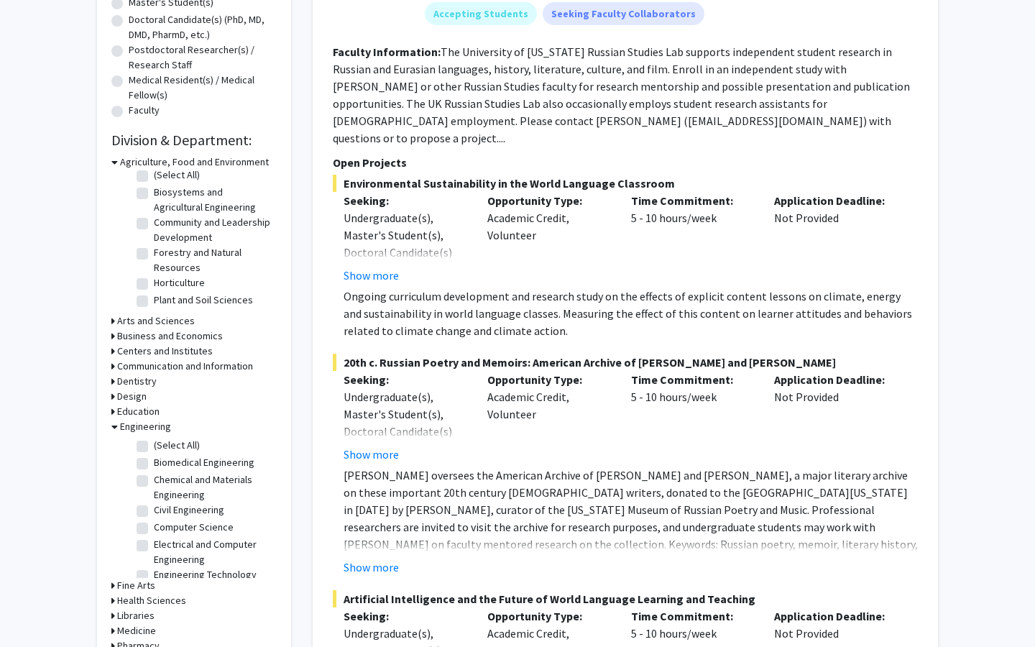
click at [154, 529] on label "Computer Science" at bounding box center [194, 527] width 80 height 15
click at [154, 529] on input "Computer Science" at bounding box center [158, 524] width 9 height 9
checkbox input "true"
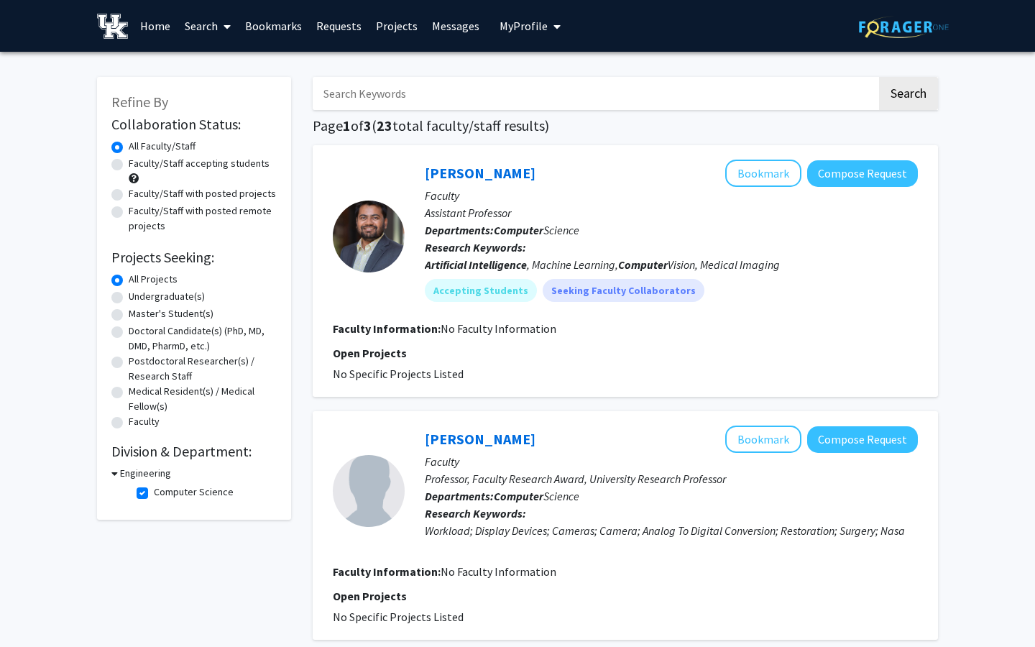
click at [337, 93] on input "Search Keywords" at bounding box center [595, 93] width 564 height 33
type input "E"
type input "Artificial intelligence"
click at [879, 77] on button "Search" at bounding box center [908, 93] width 59 height 33
checkbox input "false"
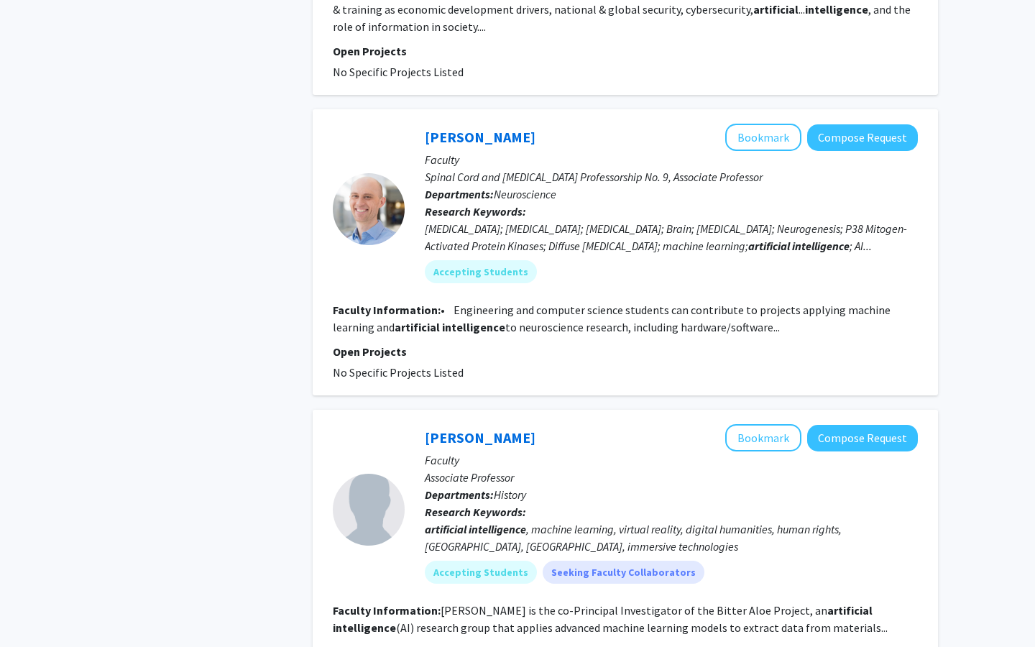
scroll to position [1703, 0]
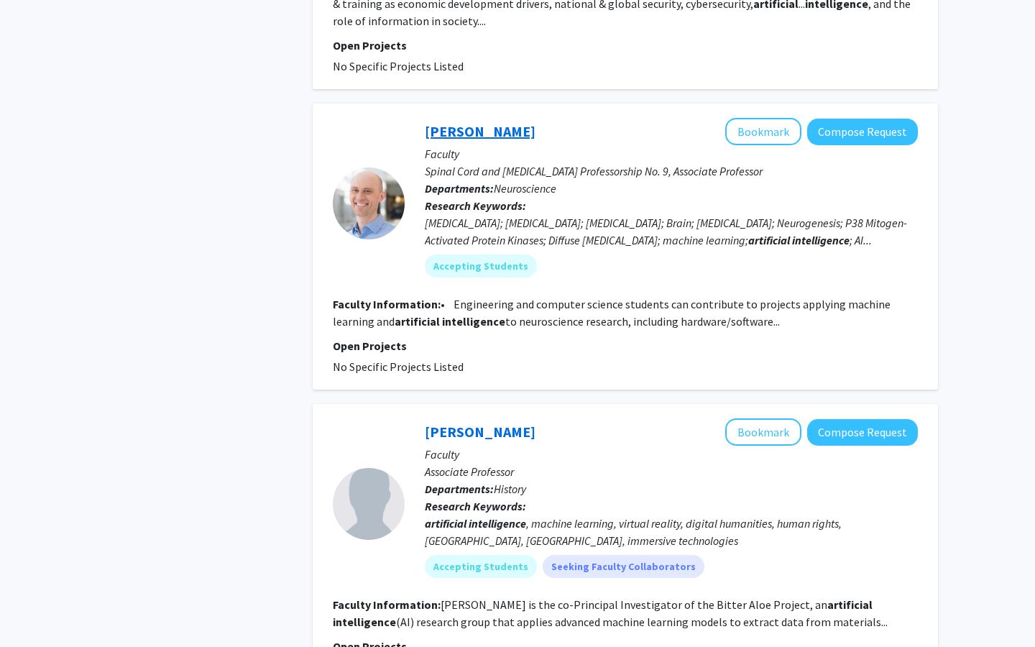
click at [459, 122] on link "Adam Bachstetter" at bounding box center [480, 131] width 111 height 18
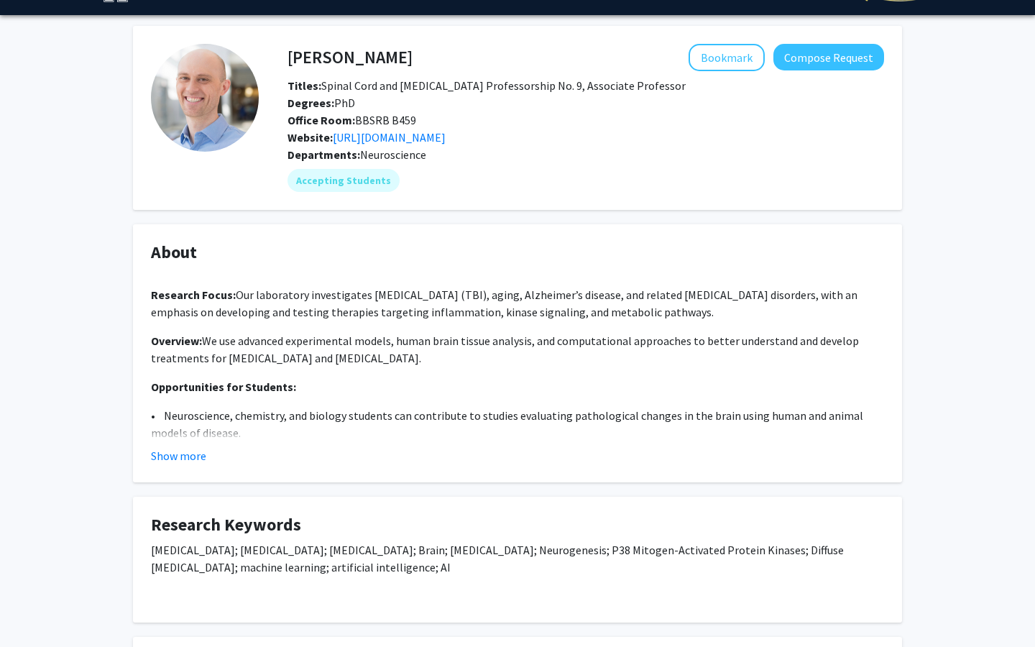
scroll to position [43, 0]
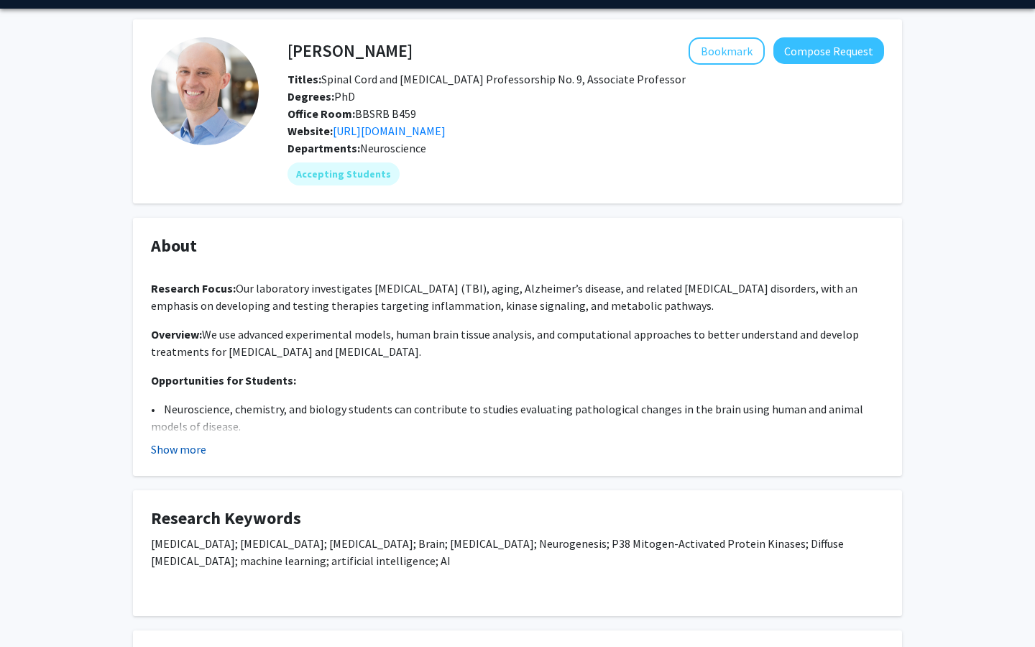
click at [191, 446] on button "Show more" at bounding box center [178, 449] width 55 height 17
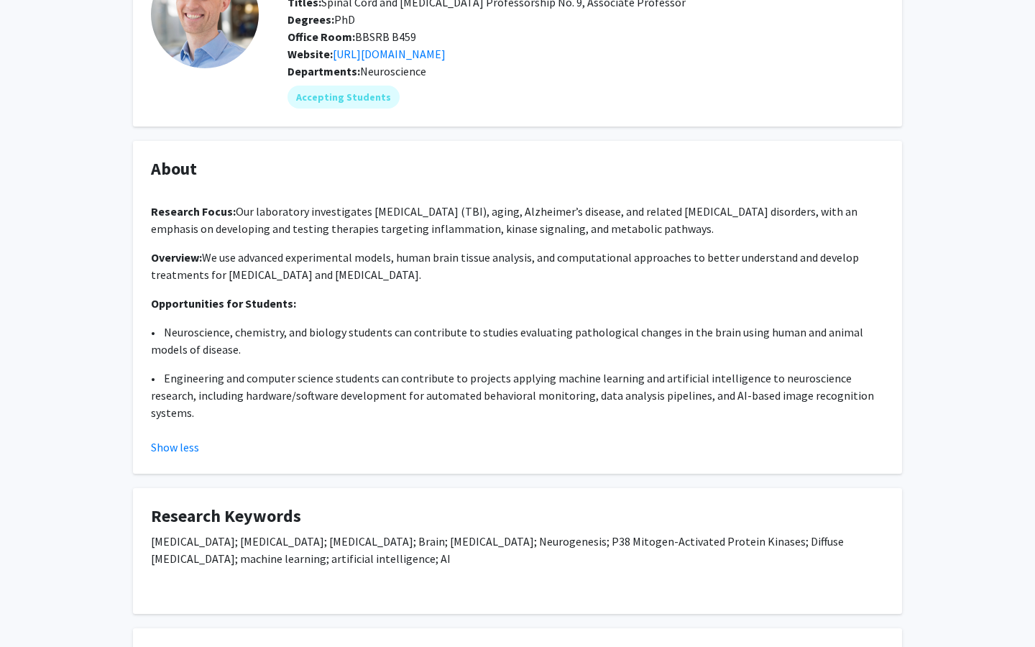
scroll to position [0, 0]
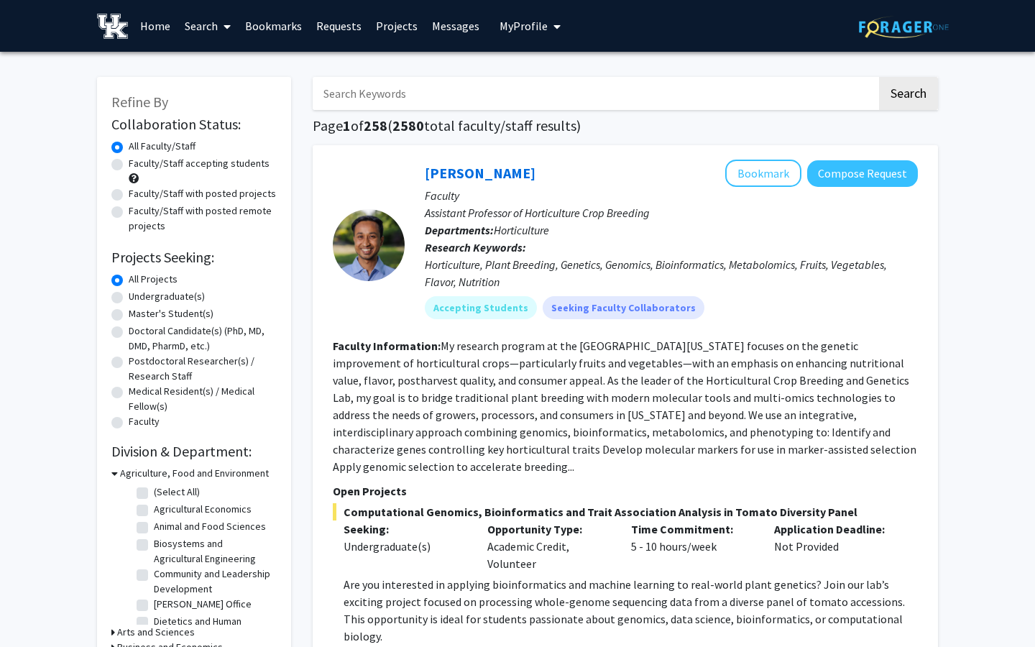
click at [354, 90] on input "Search Keywords" at bounding box center [595, 93] width 564 height 33
type input "c"
type input "e"
type input "medical imaging"
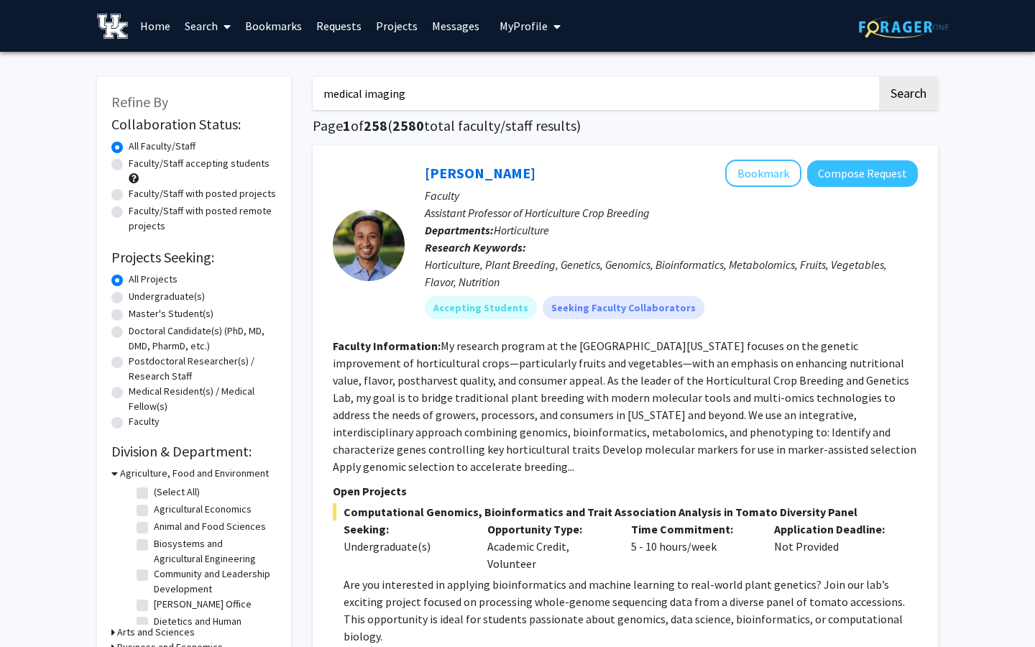
click at [879, 77] on button "Search" at bounding box center [908, 93] width 59 height 33
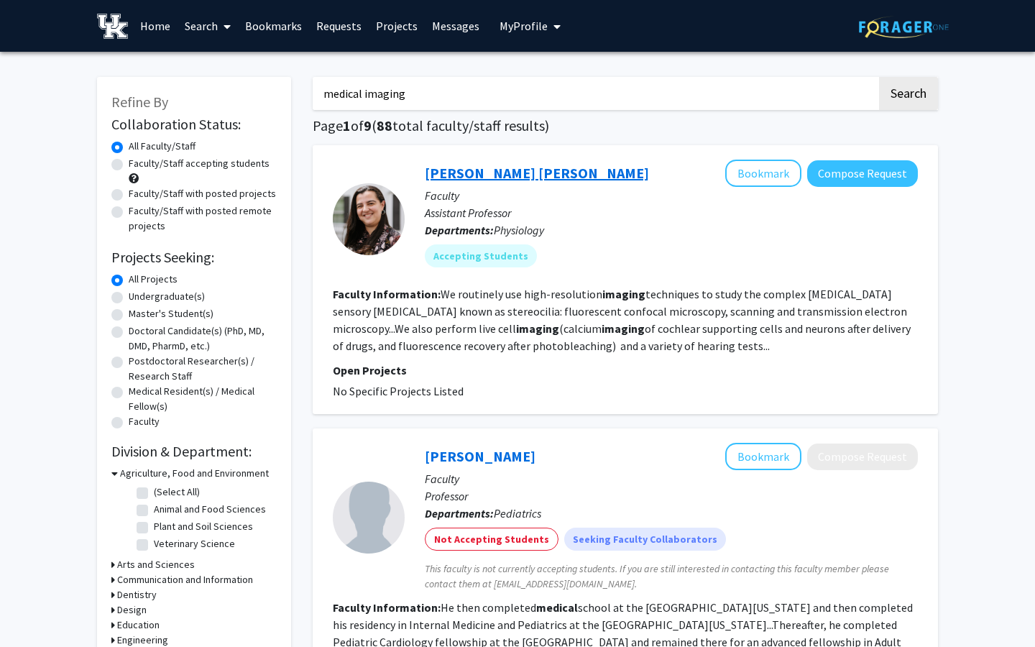
click at [528, 170] on link "Alejandra Catalina Velez Ortega" at bounding box center [537, 173] width 224 height 18
